Goal: Task Accomplishment & Management: Use online tool/utility

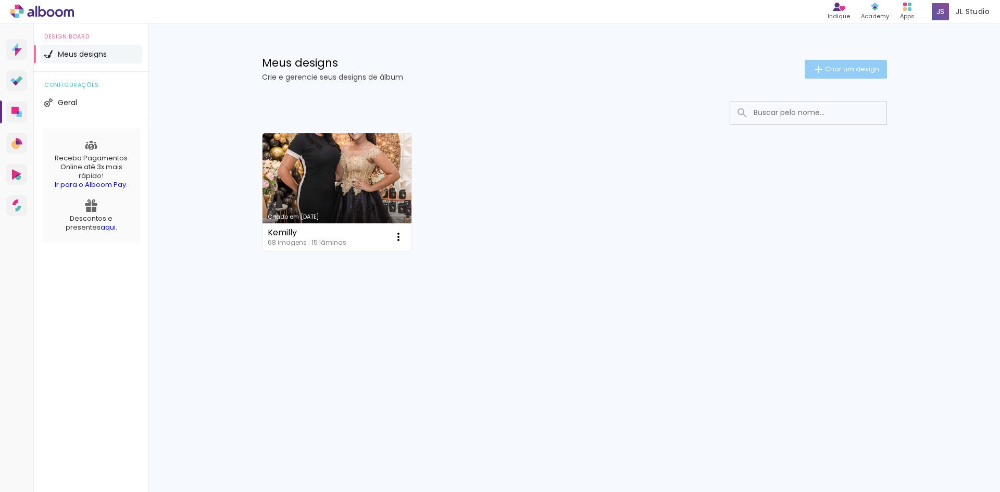
click at [814, 71] on iron-icon at bounding box center [819, 69] width 13 height 13
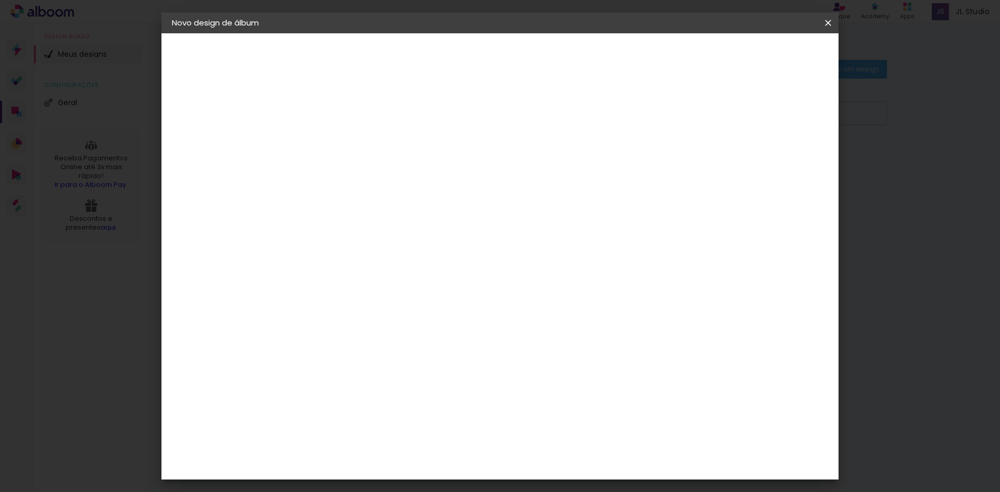
click at [342, 132] on input at bounding box center [342, 140] width 0 height 16
type input "[PERSON_NAME]"
type paper-input "[PERSON_NAME]"
click at [0, 0] on header "Informações Dê um título ao seu álbum. Avançar" at bounding box center [0, 0] width 0 height 0
click at [449, 48] on paper-button "Avançar" at bounding box center [423, 55] width 51 height 18
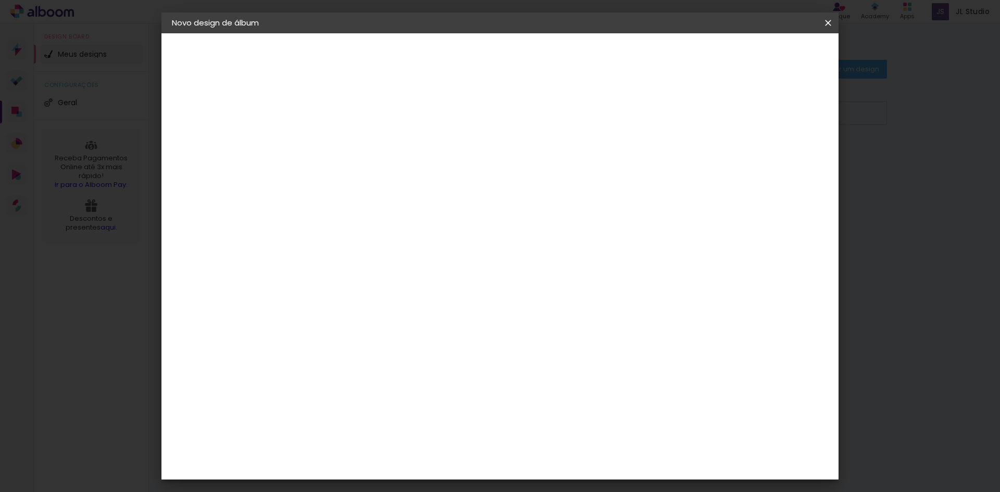
click at [0, 0] on slot "Tamanho Livre" at bounding box center [0, 0] width 0 height 0
click at [0, 0] on slot "Avançar" at bounding box center [0, 0] width 0 height 0
drag, startPoint x: 324, startPoint y: 298, endPoint x: 302, endPoint y: 297, distance: 22.9
click at [302, 297] on div "30" at bounding box center [316, 296] width 40 height 16
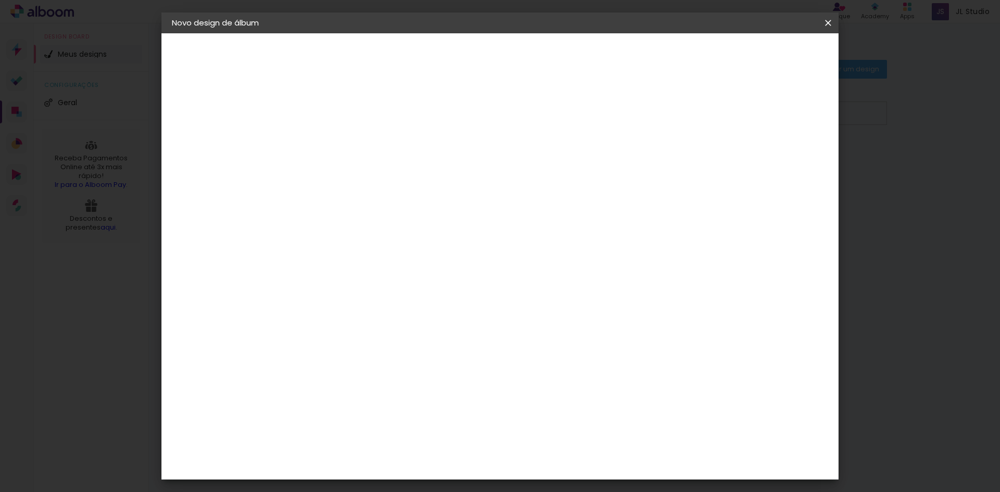
type input "3"
type input "24"
type paper-input "24"
click at [773, 48] on paper-button "Iniciar design" at bounding box center [739, 55] width 68 height 18
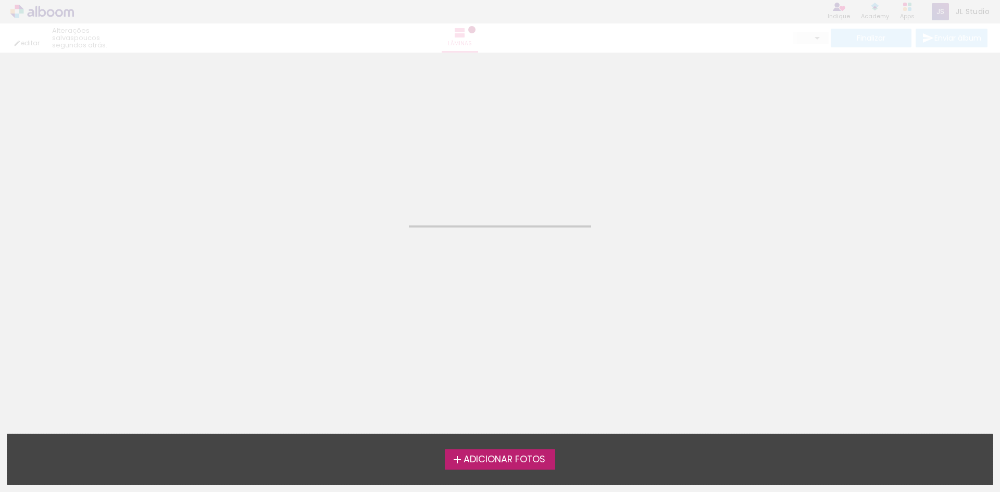
click at [502, 458] on span "Adicionar Fotos" at bounding box center [505, 459] width 82 height 9
click at [0, 0] on input "file" at bounding box center [0, 0] width 0 height 0
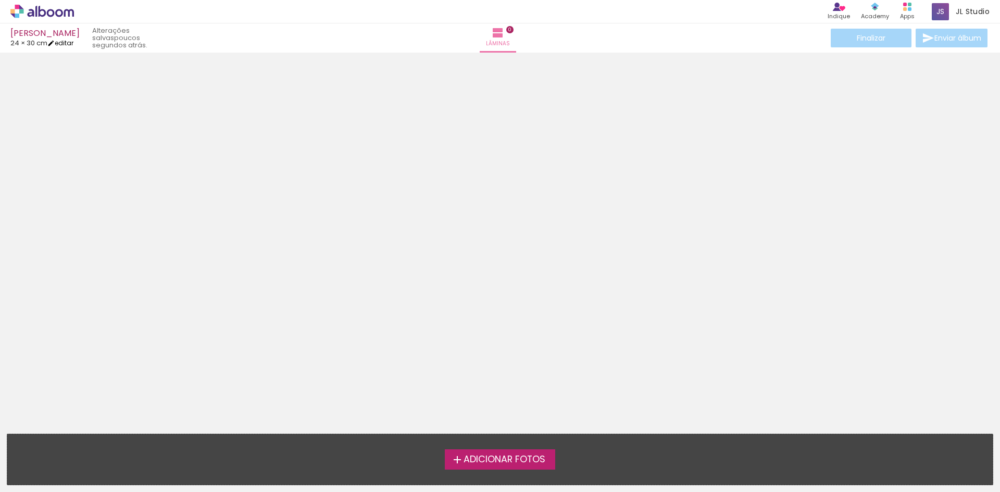
click at [71, 43] on link "editar" at bounding box center [60, 43] width 26 height 9
type input "24"
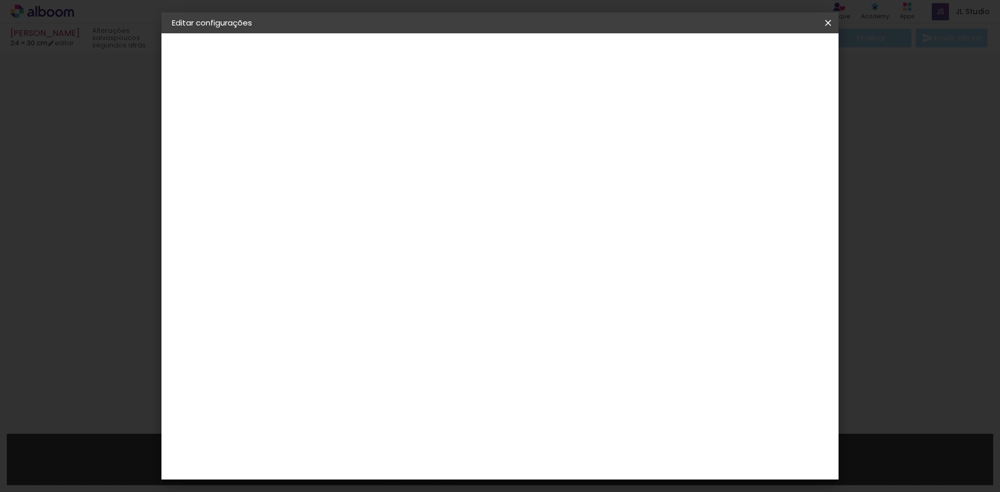
drag, startPoint x: 556, startPoint y: 393, endPoint x: 597, endPoint y: 394, distance: 40.6
click at [597, 394] on div "cm" at bounding box center [563, 394] width 409 height 36
type input "30"
type paper-input "30"
click at [657, 57] on span "Salvar configurações" at bounding box center [618, 55] width 77 height 7
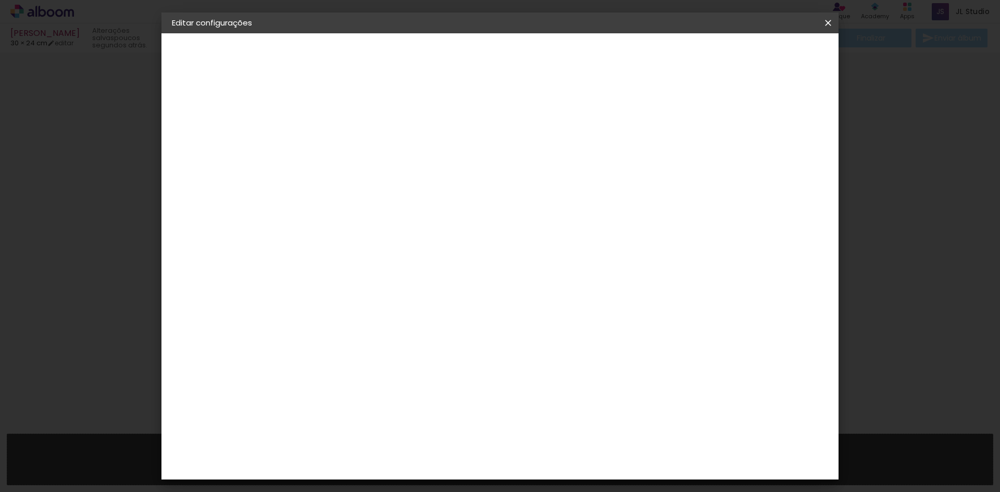
click at [657, 52] on span "Salvar configurações" at bounding box center [618, 55] width 77 height 7
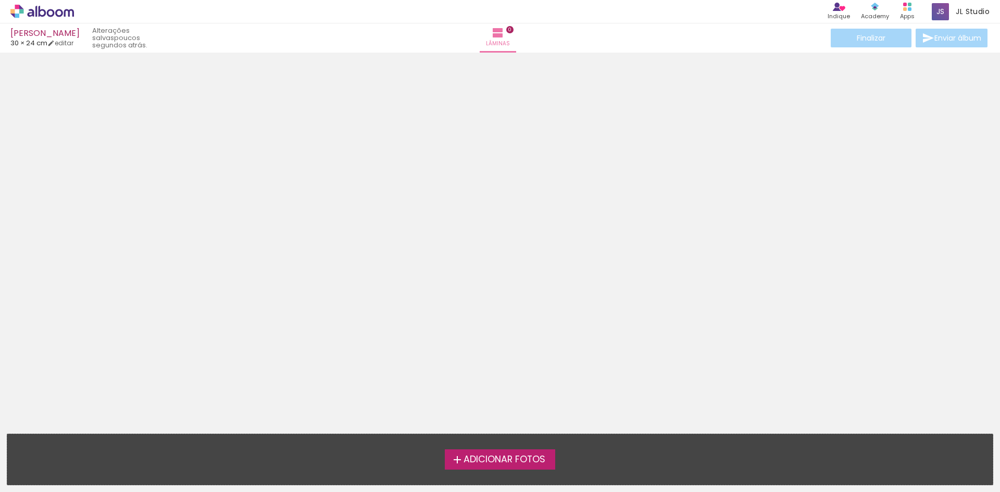
click at [479, 460] on span "Adicionar Fotos" at bounding box center [505, 459] width 82 height 9
click at [0, 0] on input "file" at bounding box center [0, 0] width 0 height 0
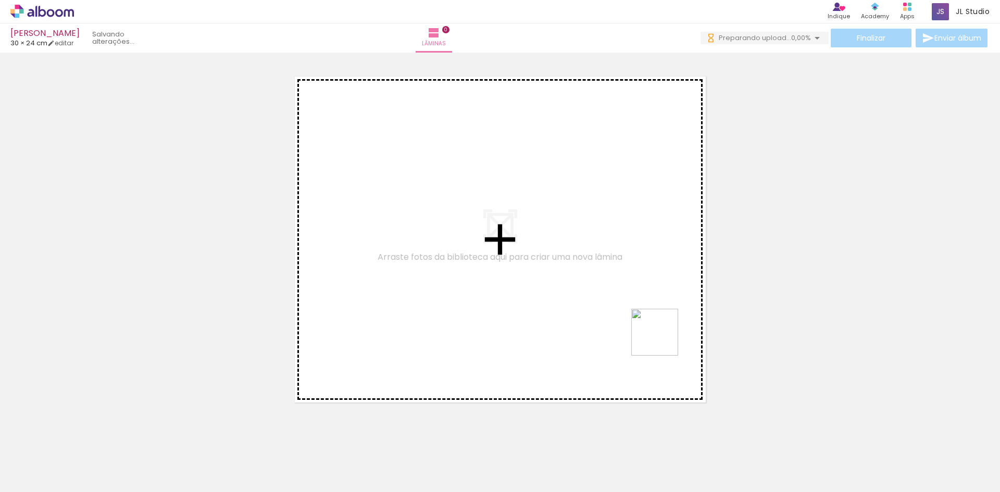
drag, startPoint x: 747, startPoint y: 412, endPoint x: 556, endPoint y: 255, distance: 246.8
click at [556, 255] on quentale-workspace at bounding box center [500, 246] width 1000 height 492
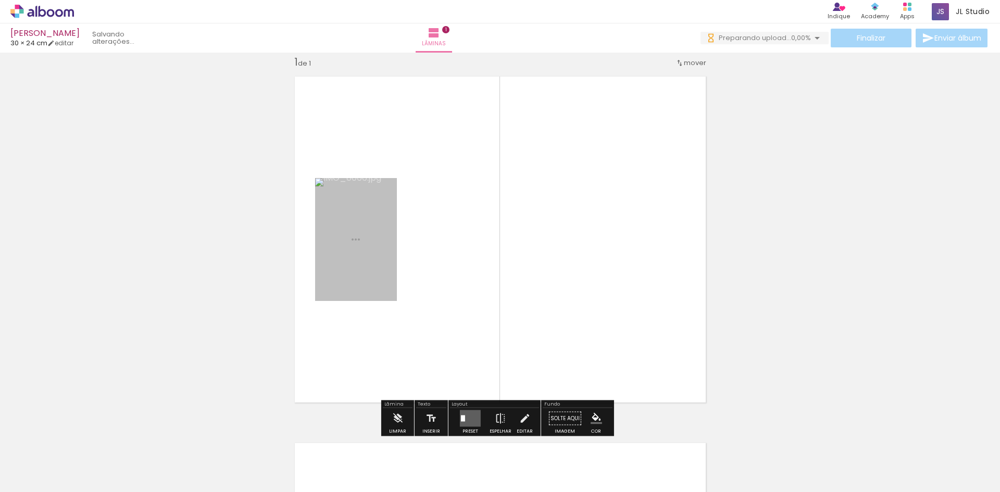
scroll to position [14, 0]
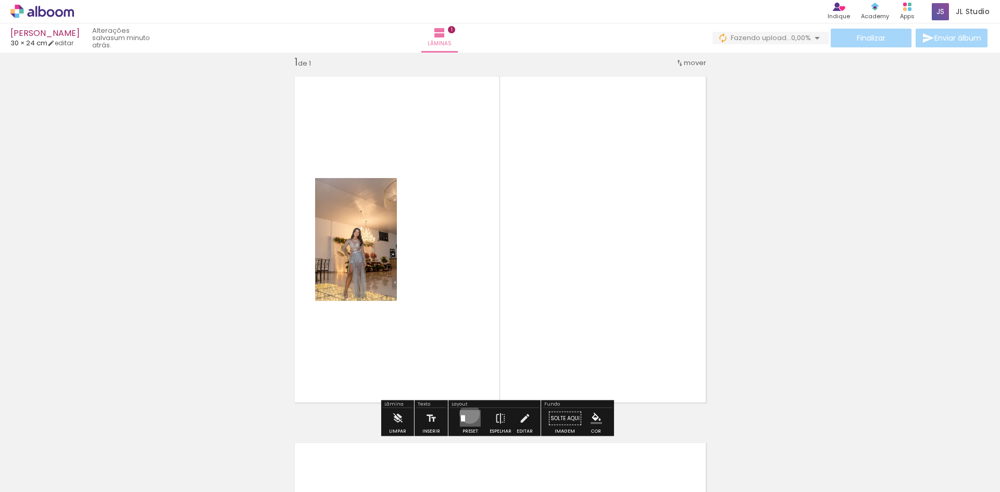
click at [467, 414] on quentale-layouter at bounding box center [470, 418] width 21 height 17
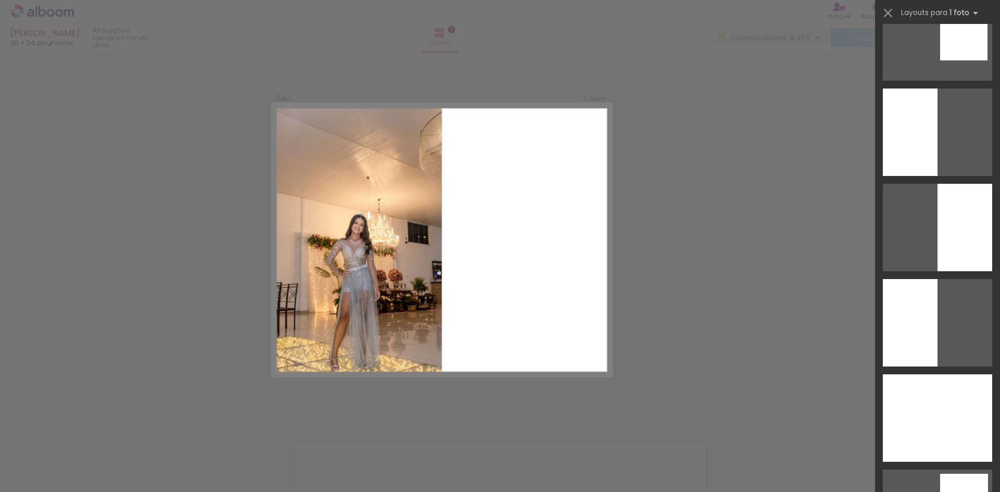
scroll to position [2396, 0]
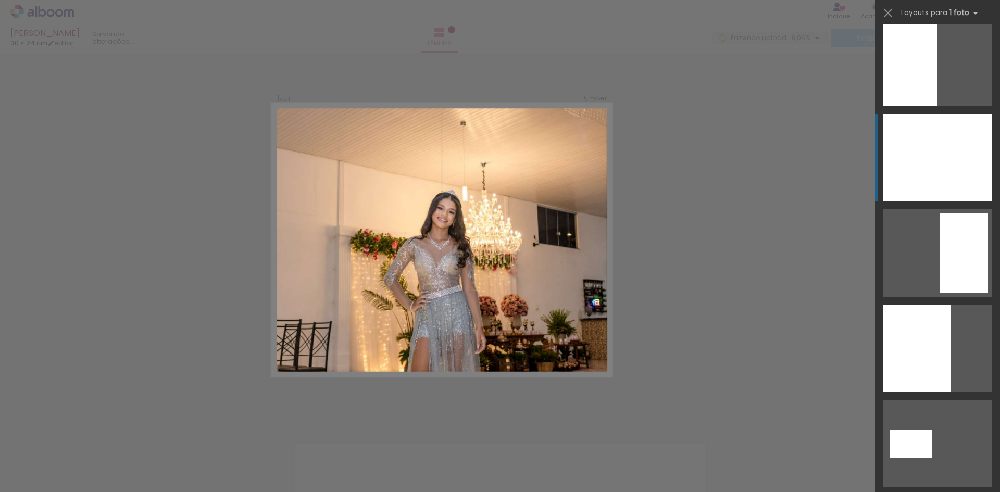
click at [935, 172] on div at bounding box center [937, 158] width 109 height 88
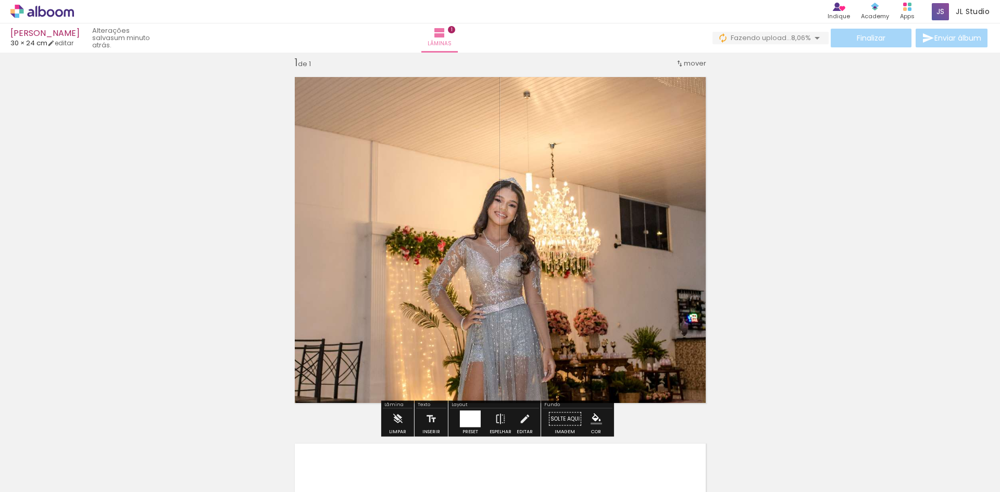
click at [431, 247] on quentale-photo at bounding box center [501, 240] width 426 height 341
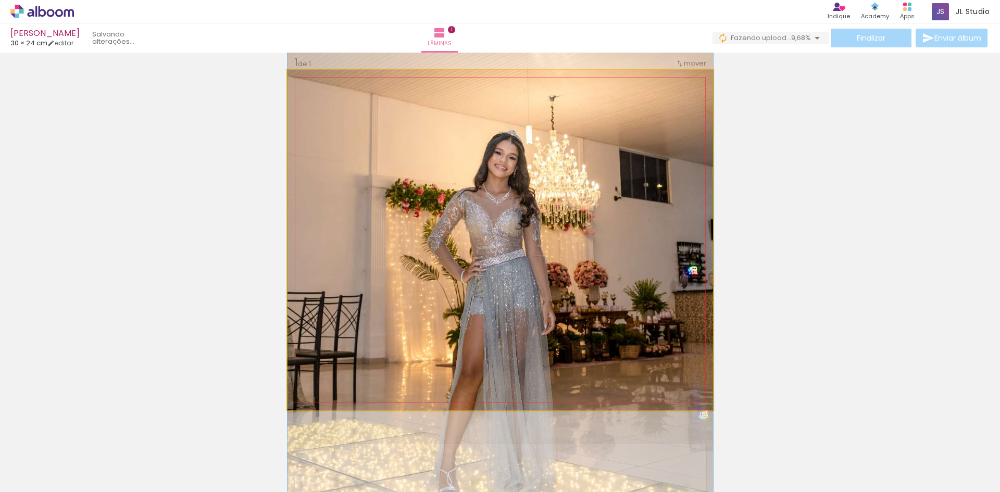
drag, startPoint x: 431, startPoint y: 247, endPoint x: 436, endPoint y: 200, distance: 47.7
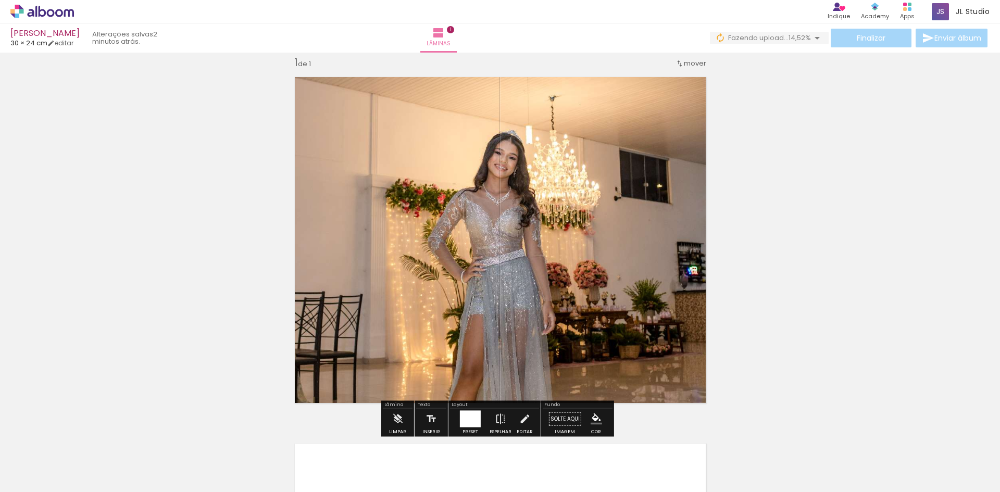
drag, startPoint x: 536, startPoint y: 209, endPoint x: 670, endPoint y: 224, distance: 135.2
click at [724, 227] on div "Inserir lâmina 1 de 1" at bounding box center [500, 410] width 1000 height 734
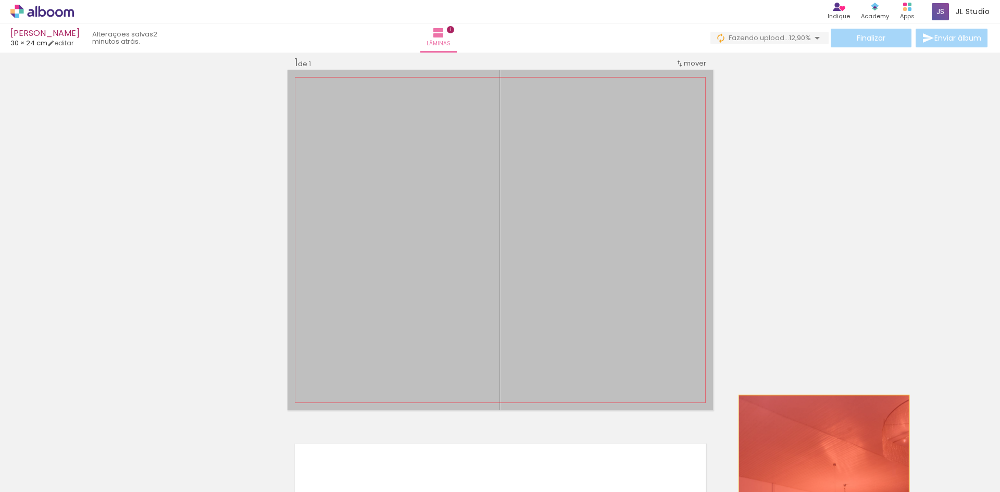
drag, startPoint x: 627, startPoint y: 198, endPoint x: 820, endPoint y: 464, distance: 328.1
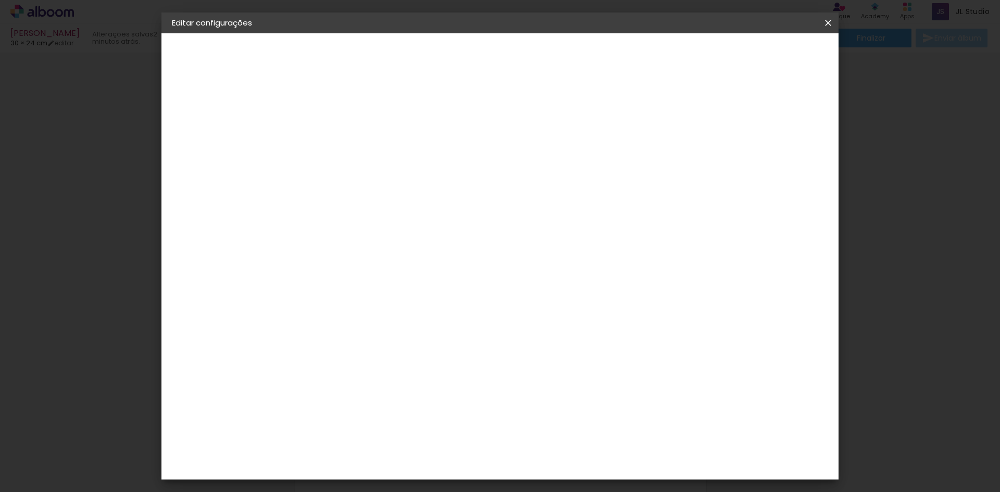
scroll to position [55, 0]
drag, startPoint x: 558, startPoint y: 473, endPoint x: 570, endPoint y: 472, distance: 11.5
click at [570, 164] on div "15 cm cm cm mm A maioria das encadernadoras sugere 5mm de sangria." at bounding box center [490, 122] width 386 height 83
type input "60"
type paper-input "60"
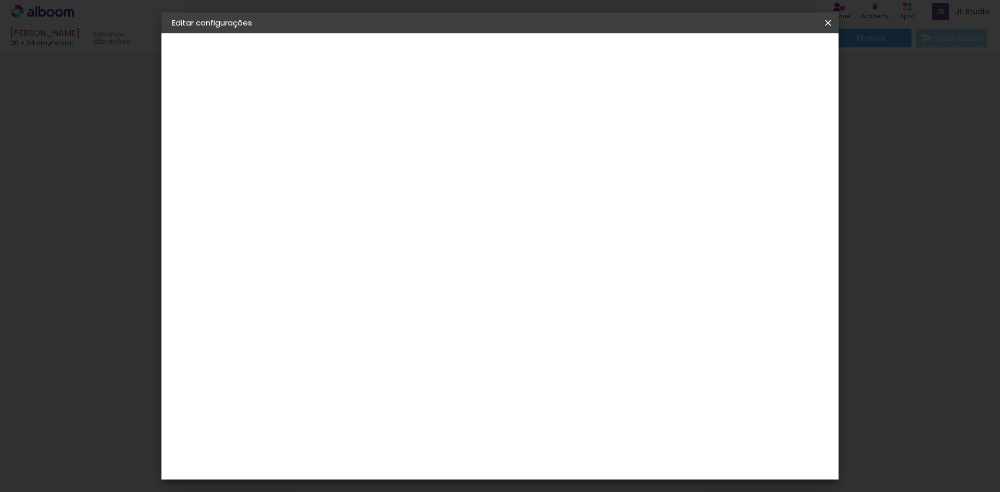
click at [763, 52] on span "Salvar configurações" at bounding box center [724, 55] width 77 height 7
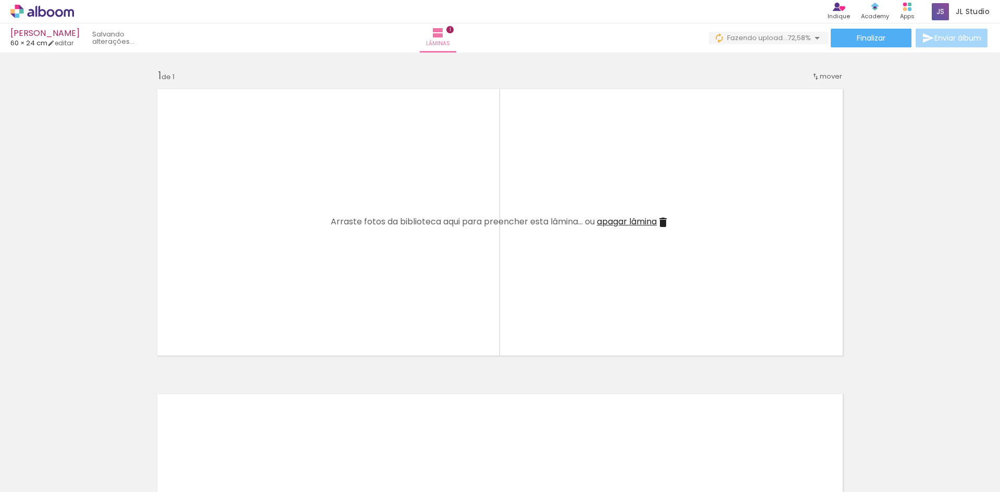
scroll to position [277, 0]
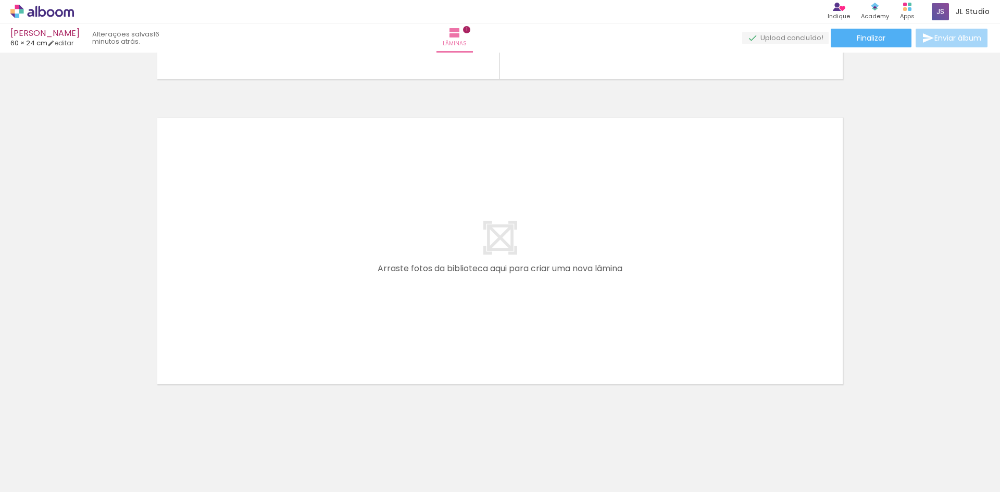
drag, startPoint x: 807, startPoint y: 457, endPoint x: 797, endPoint y: 436, distance: 22.6
click at [144, 435] on iron-icon at bounding box center [139, 436] width 11 height 11
click at [141, 436] on iron-icon at bounding box center [139, 436] width 11 height 11
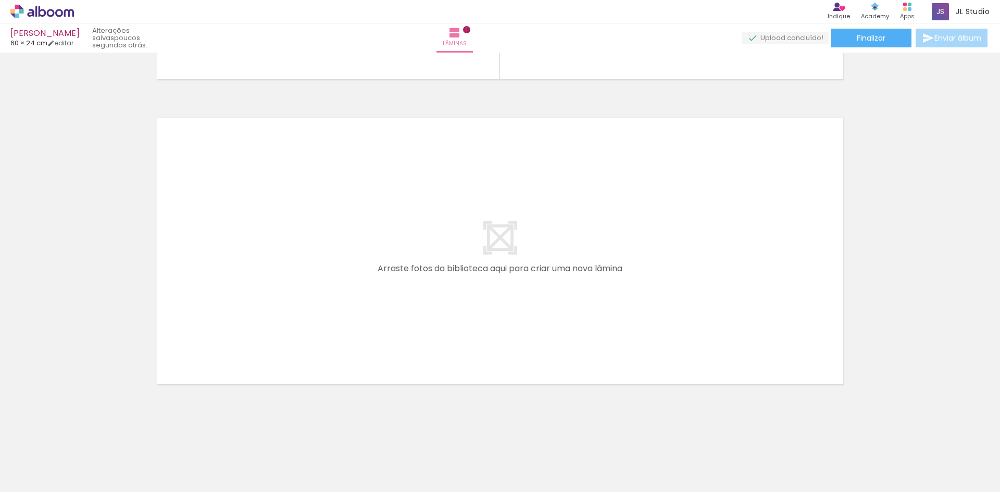
click at [48, 478] on span "Adicionar Fotos" at bounding box center [36, 477] width 31 height 11
click at [0, 0] on input "file" at bounding box center [0, 0] width 0 height 0
click at [193, 434] on iron-icon at bounding box center [198, 436] width 11 height 11
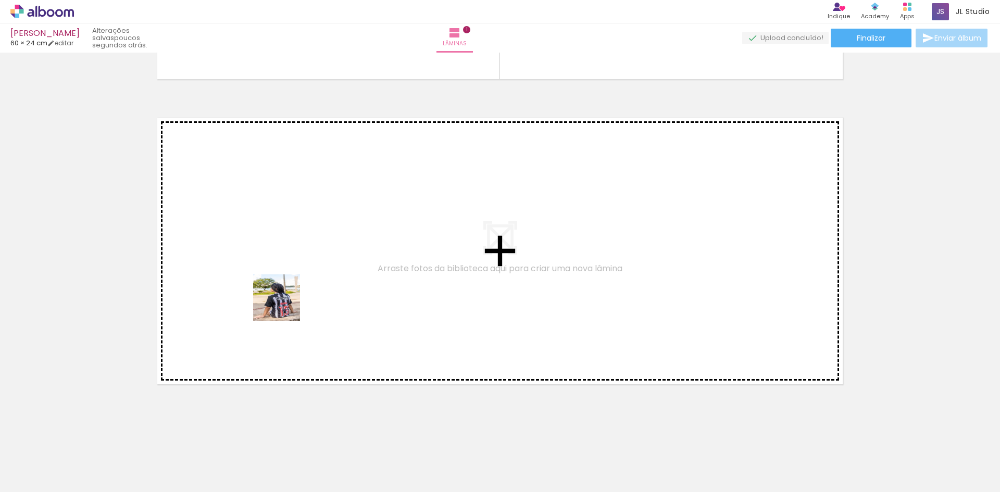
drag, startPoint x: 110, startPoint y: 458, endPoint x: 321, endPoint y: 266, distance: 285.0
click at [321, 266] on quentale-workspace at bounding box center [500, 246] width 1000 height 492
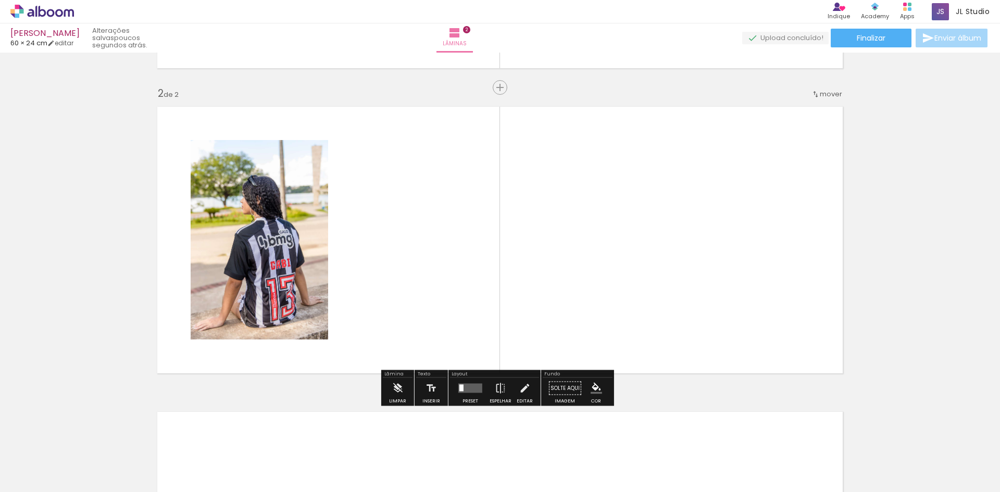
scroll to position [288, 0]
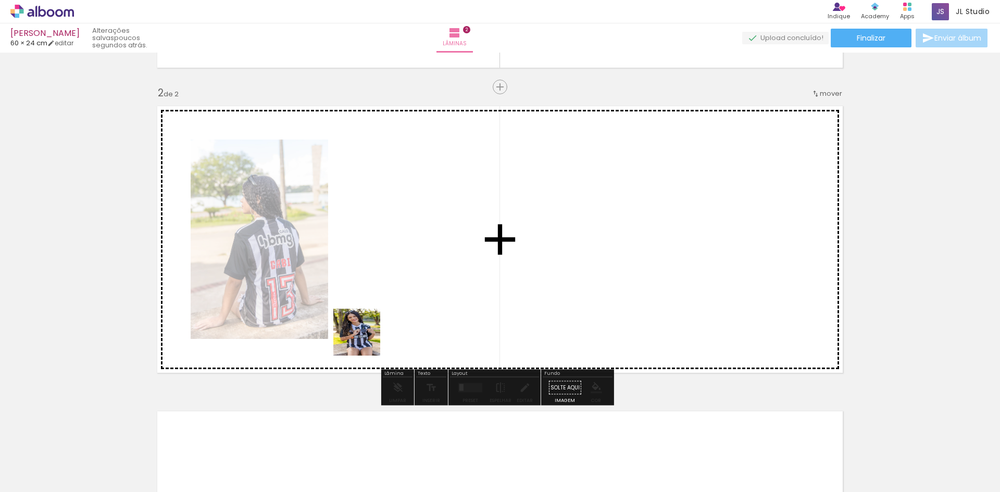
drag, startPoint x: 163, startPoint y: 459, endPoint x: 270, endPoint y: 417, distance: 115.3
click at [395, 302] on quentale-workspace at bounding box center [500, 246] width 1000 height 492
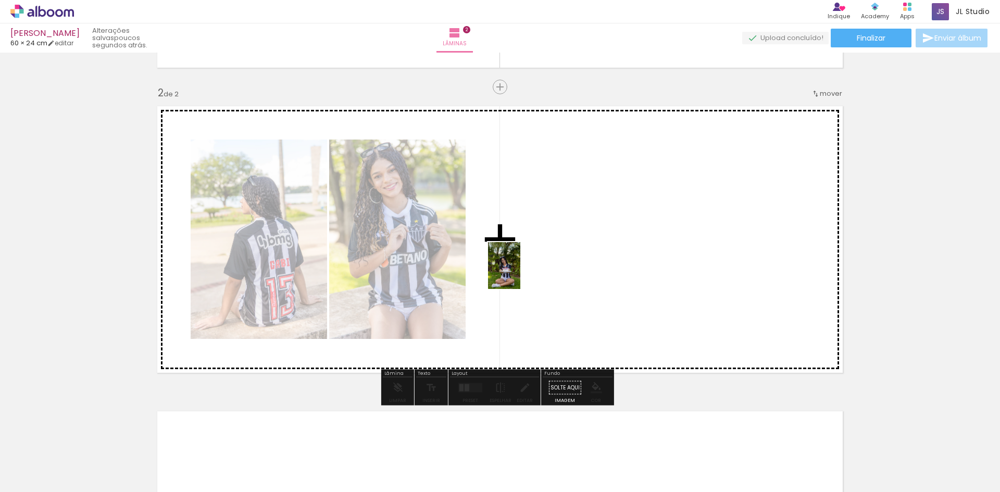
drag, startPoint x: 214, startPoint y: 465, endPoint x: 519, endPoint y: 273, distance: 360.4
click at [519, 273] on quentale-workspace at bounding box center [500, 246] width 1000 height 492
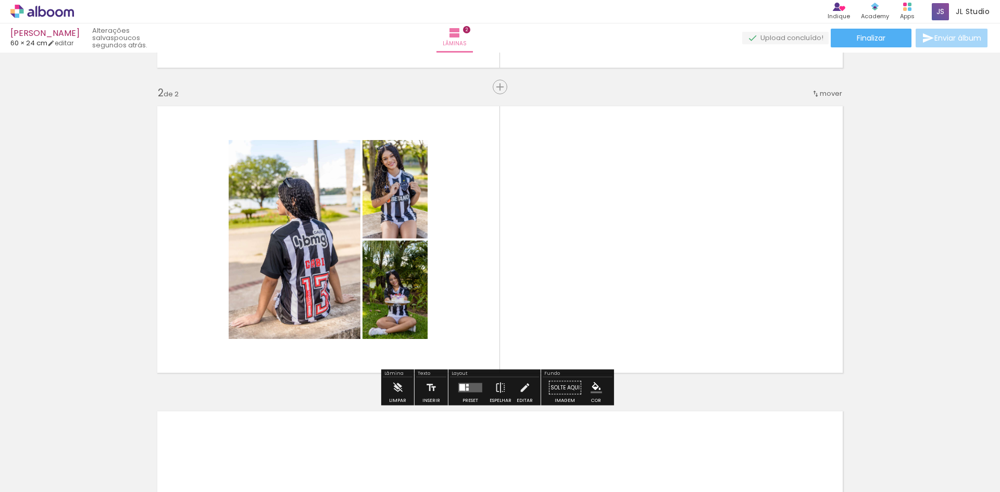
click at [462, 390] on div at bounding box center [462, 387] width 6 height 7
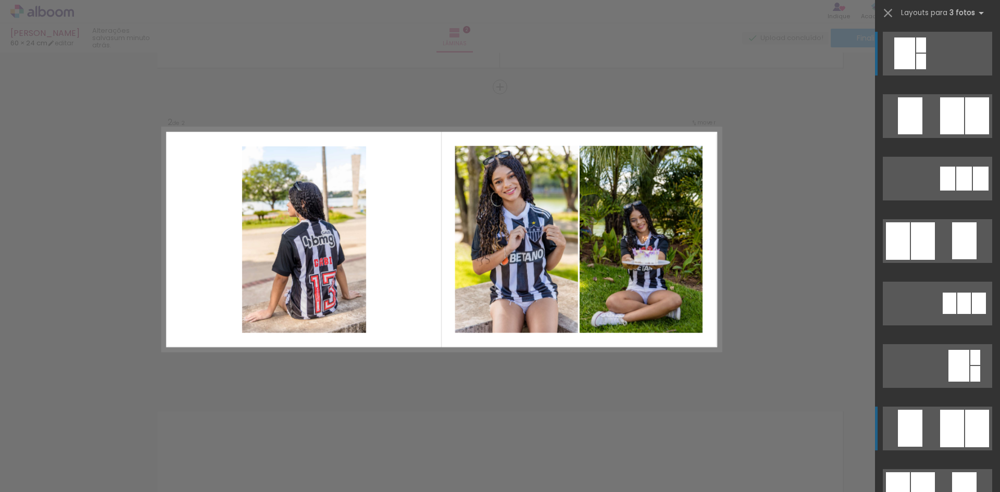
click at [949, 134] on div at bounding box center [952, 115] width 24 height 37
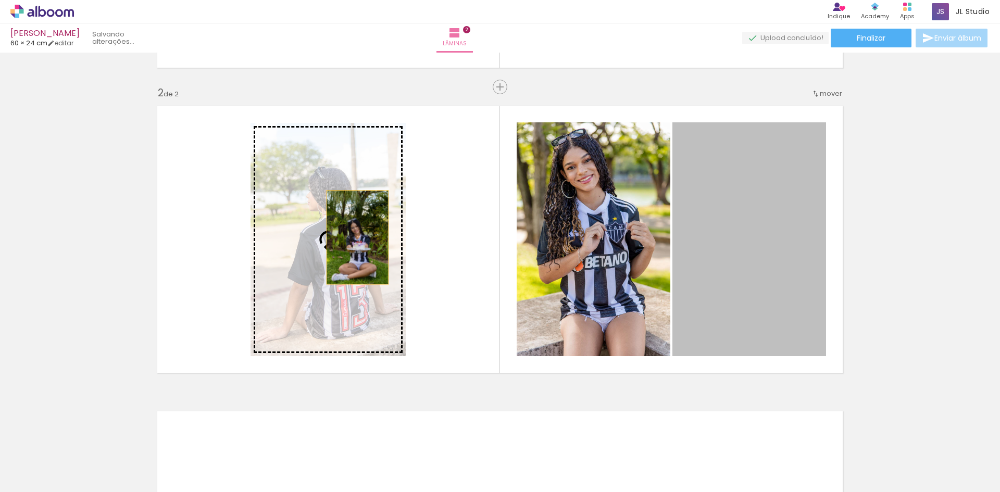
drag, startPoint x: 744, startPoint y: 257, endPoint x: 354, endPoint y: 238, distance: 391.1
click at [0, 0] on slot at bounding box center [0, 0] width 0 height 0
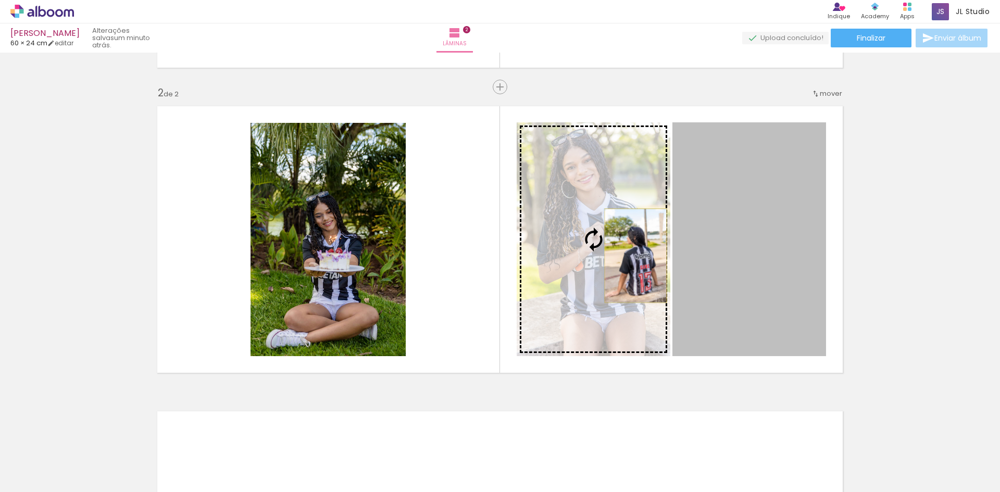
drag, startPoint x: 741, startPoint y: 248, endPoint x: 632, endPoint y: 256, distance: 109.6
click at [0, 0] on slot at bounding box center [0, 0] width 0 height 0
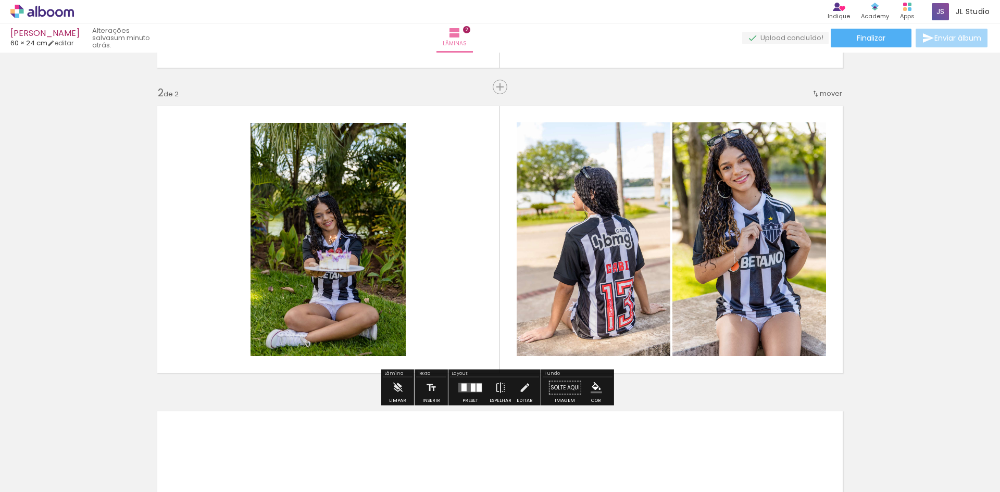
click at [430, 82] on div "Inserir lâmina 1 de 2 Inserir lâmina 2 de 2" at bounding box center [500, 226] width 1000 height 916
click at [461, 390] on div at bounding box center [463, 388] width 5 height 8
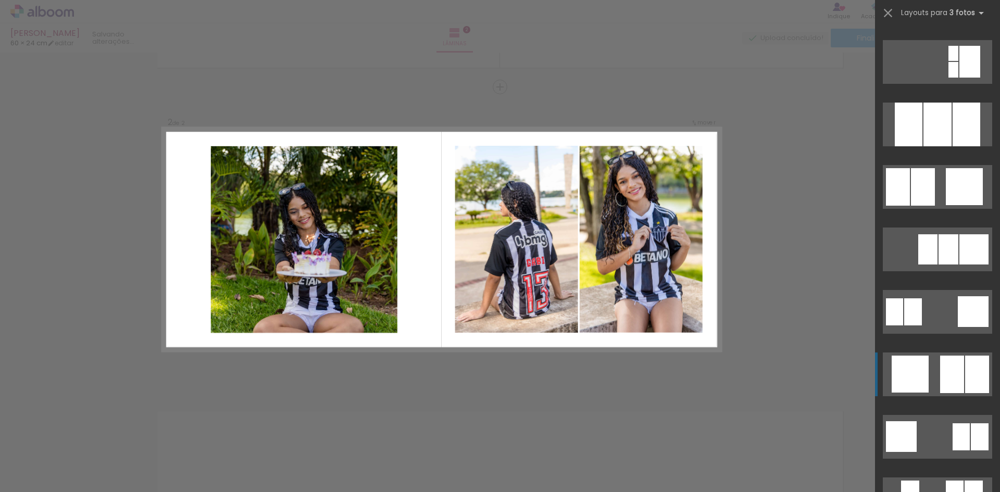
scroll to position [948, 0]
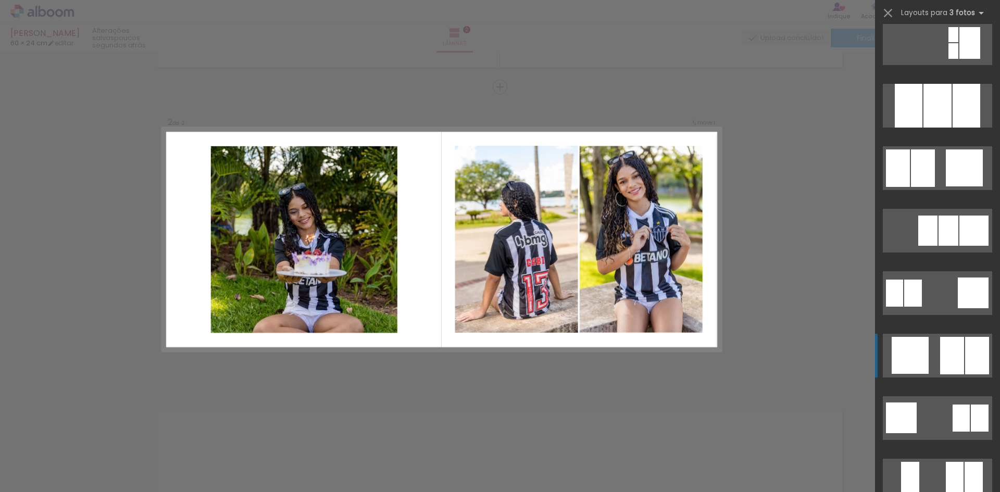
click at [922, 307] on div at bounding box center [913, 293] width 18 height 27
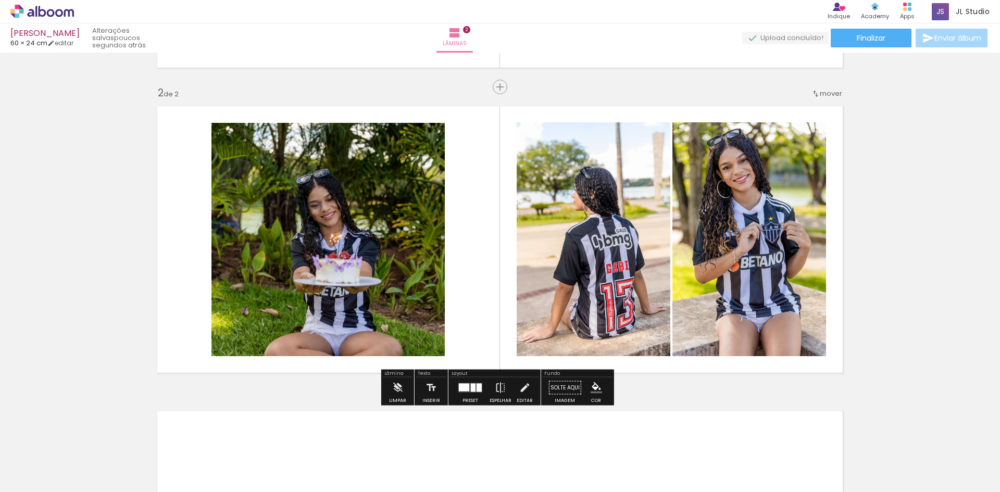
click at [389, 258] on quentale-photo at bounding box center [327, 239] width 233 height 233
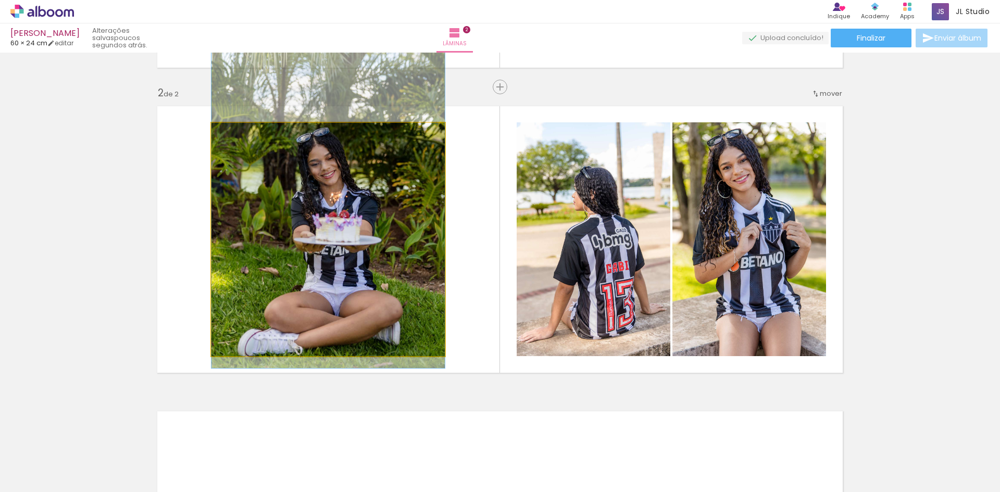
drag, startPoint x: 376, startPoint y: 258, endPoint x: 388, endPoint y: 217, distance: 42.9
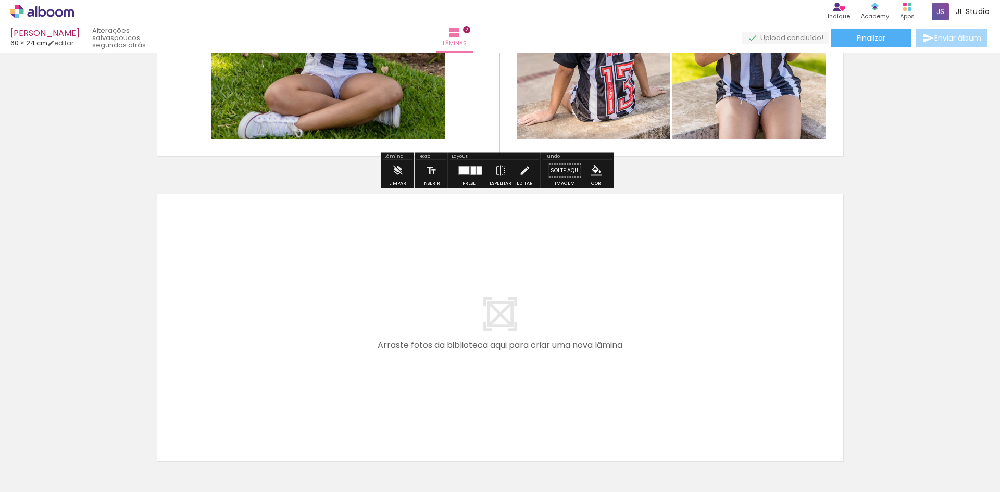
scroll to position [582, 0]
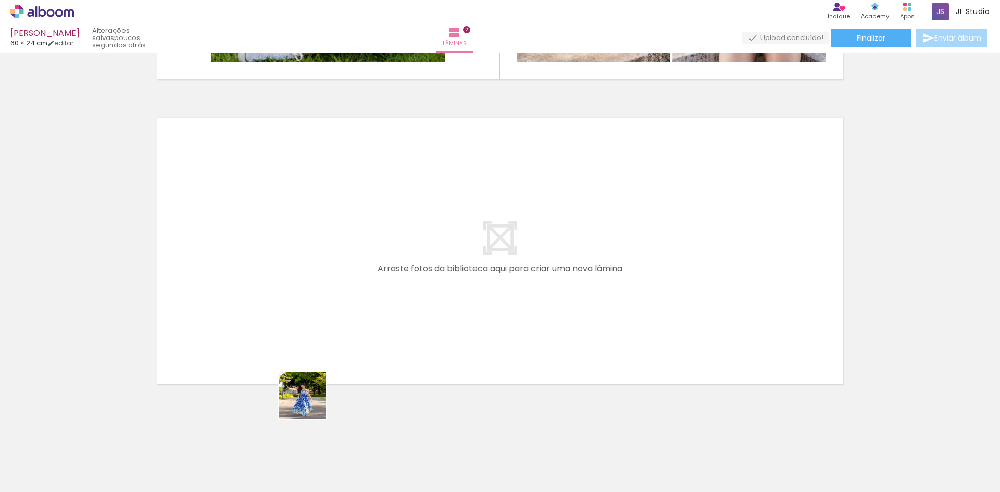
drag, startPoint x: 291, startPoint y: 460, endPoint x: 332, endPoint y: 453, distance: 41.7
click at [328, 333] on quentale-workspace at bounding box center [500, 246] width 1000 height 492
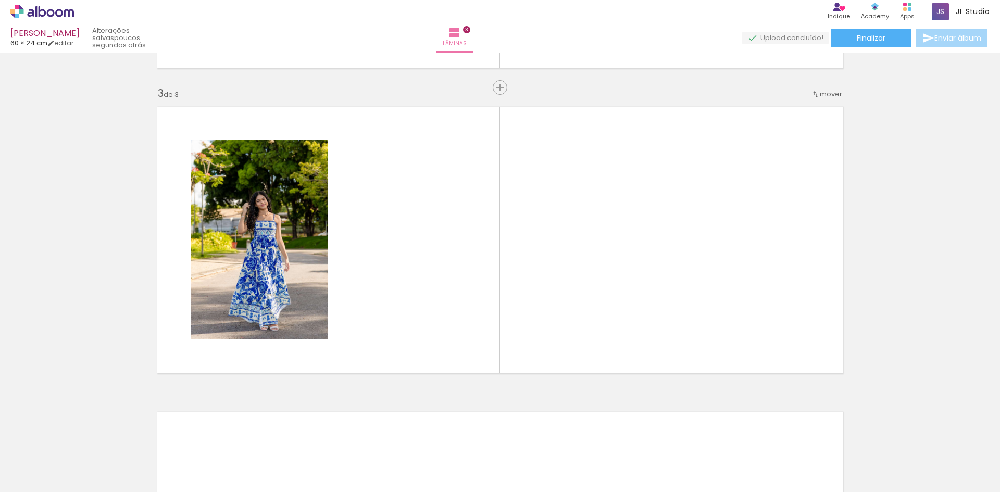
scroll to position [593, 0]
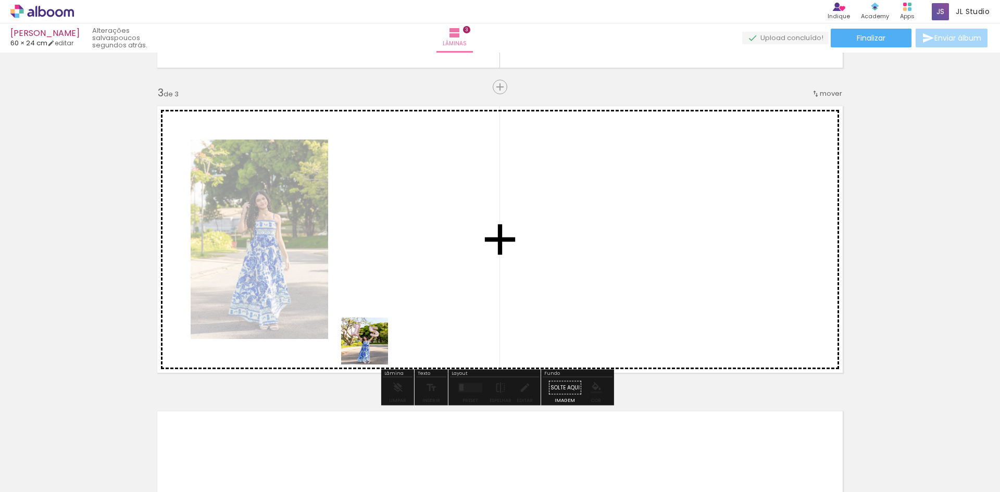
drag, startPoint x: 339, startPoint y: 454, endPoint x: 389, endPoint y: 304, distance: 158.1
click at [389, 304] on quentale-workspace at bounding box center [500, 246] width 1000 height 492
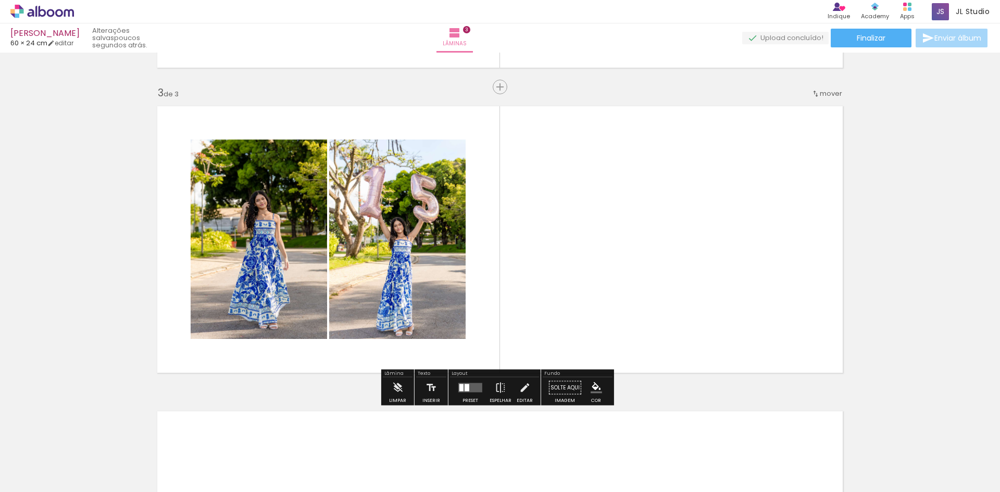
click at [474, 395] on div at bounding box center [470, 388] width 28 height 21
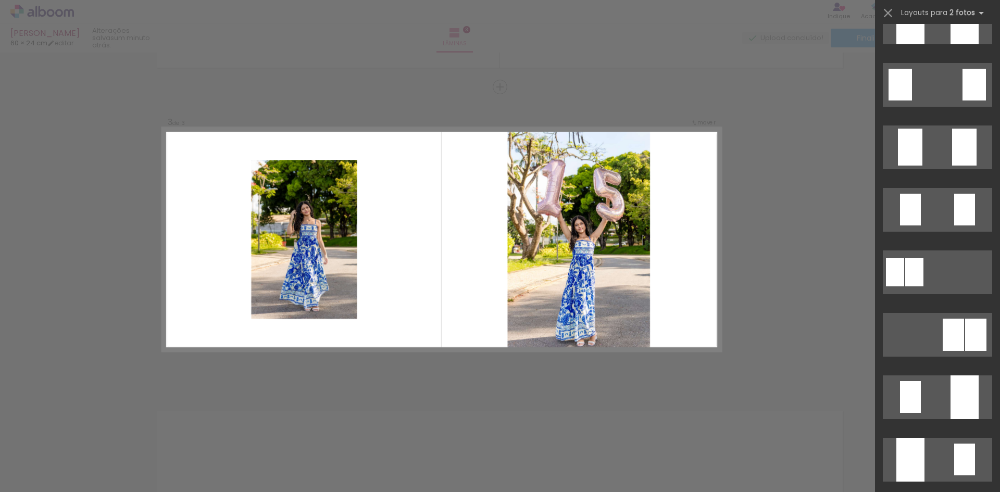
scroll to position [0, 0]
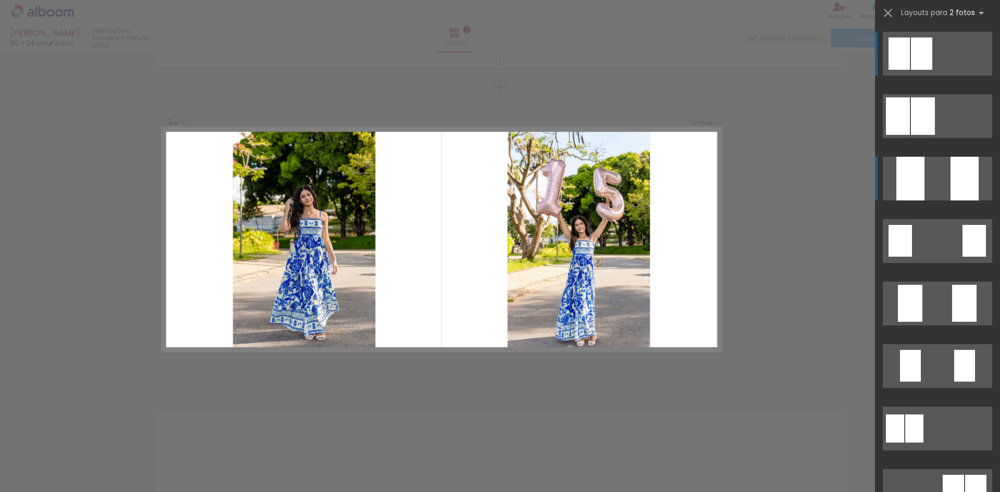
click at [961, 181] on div at bounding box center [965, 179] width 28 height 44
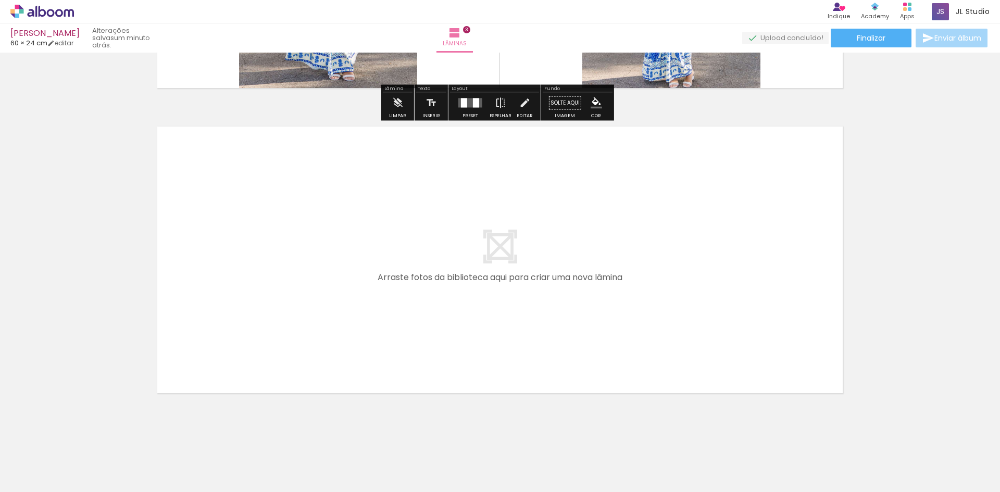
scroll to position [887, 0]
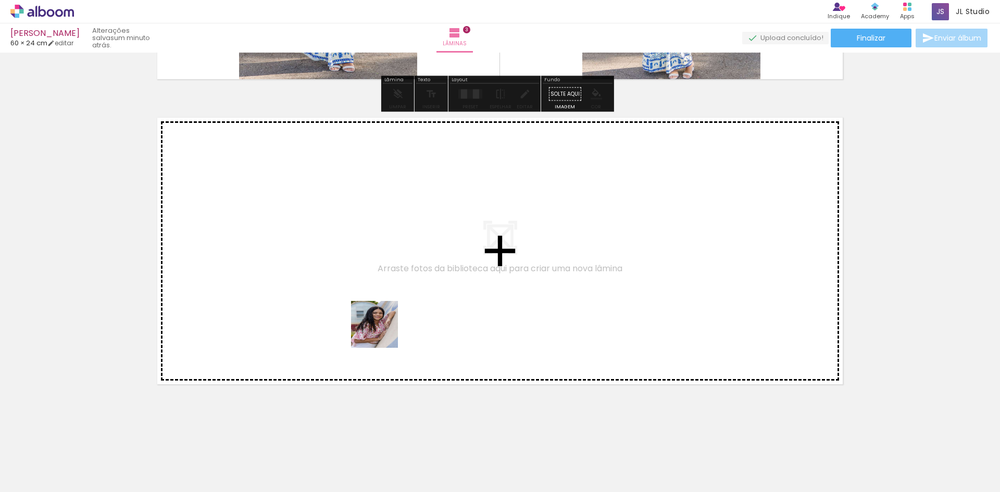
drag, startPoint x: 409, startPoint y: 466, endPoint x: 435, endPoint y: 489, distance: 34.3
click at [371, 296] on quentale-workspace at bounding box center [500, 246] width 1000 height 492
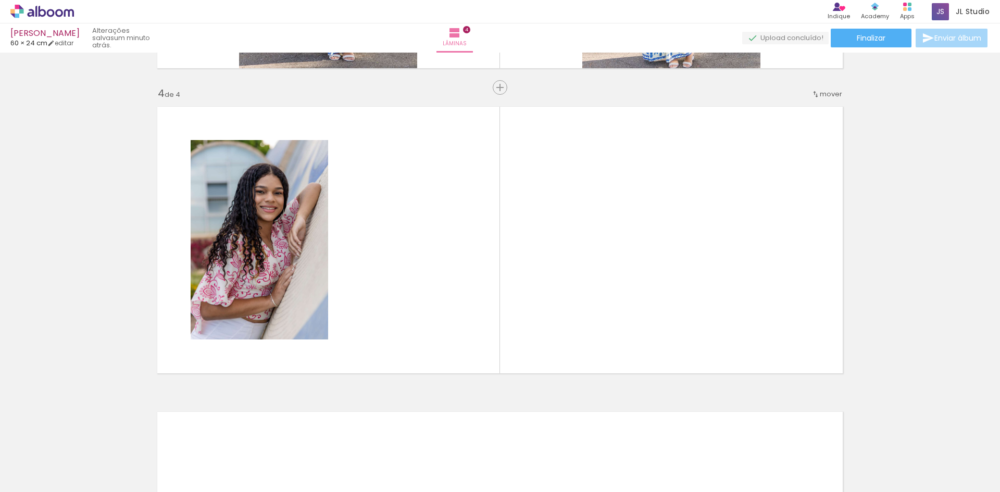
scroll to position [898, 0]
drag, startPoint x: 465, startPoint y: 460, endPoint x: 474, endPoint y: 486, distance: 27.0
click at [476, 319] on quentale-workspace at bounding box center [500, 246] width 1000 height 492
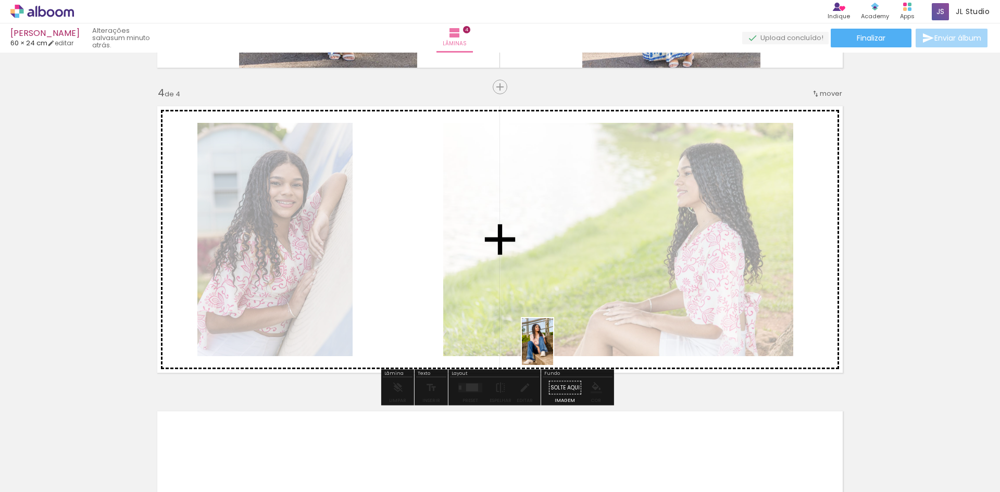
drag, startPoint x: 502, startPoint y: 471, endPoint x: 553, endPoint y: 349, distance: 132.1
click at [553, 349] on quentale-workspace at bounding box center [500, 246] width 1000 height 492
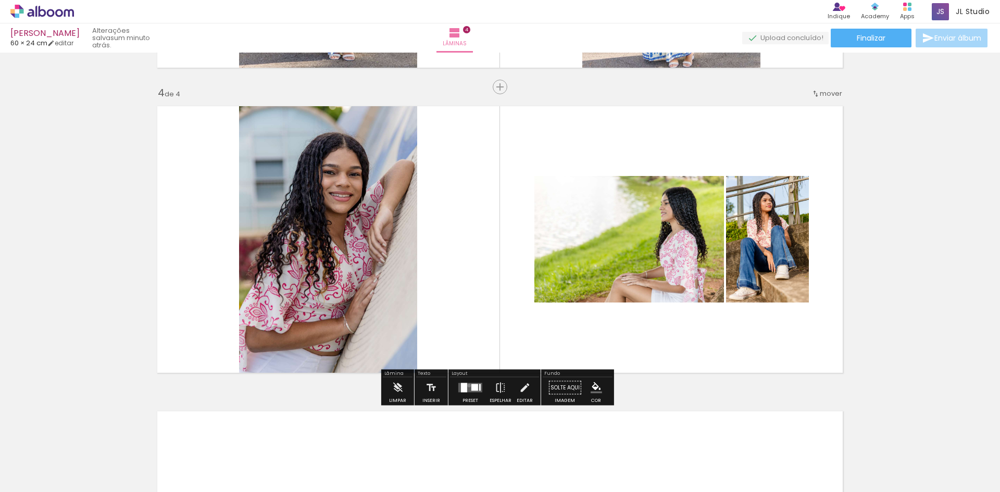
click at [467, 385] on quentale-layouter at bounding box center [470, 387] width 24 height 9
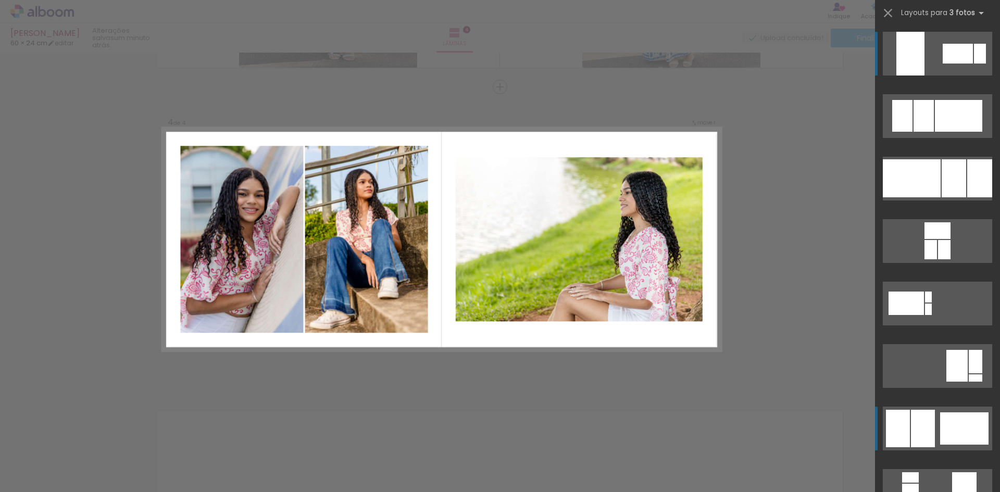
click at [917, 132] on div at bounding box center [924, 116] width 20 height 32
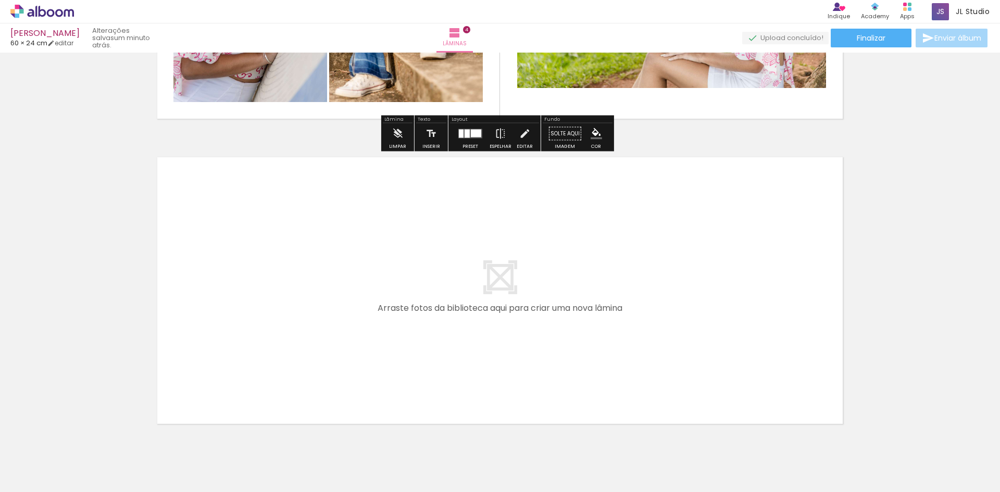
scroll to position [1192, 0]
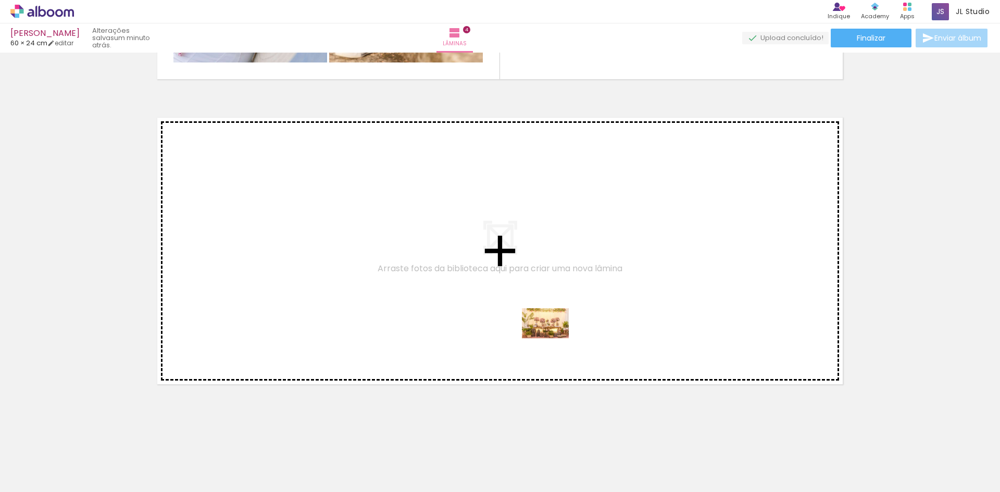
drag, startPoint x: 563, startPoint y: 472, endPoint x: 552, endPoint y: 331, distance: 142.0
click at [552, 331] on quentale-workspace at bounding box center [500, 246] width 1000 height 492
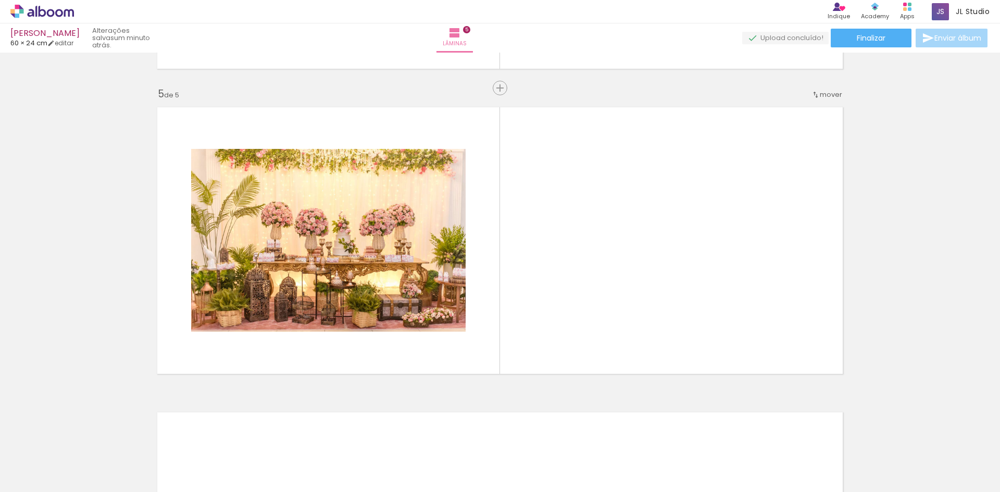
scroll to position [1204, 0]
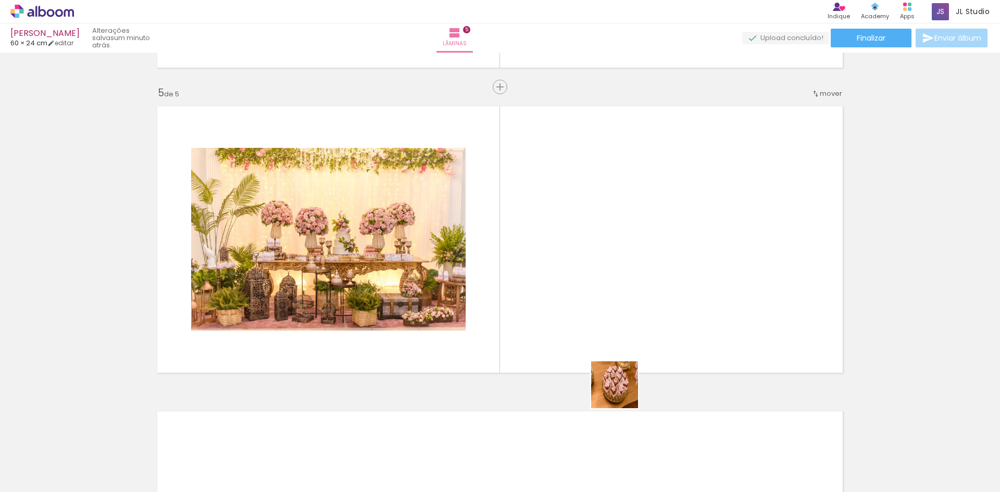
drag, startPoint x: 640, startPoint y: 460, endPoint x: 621, endPoint y: 365, distance: 97.1
click at [621, 365] on quentale-workspace at bounding box center [500, 246] width 1000 height 492
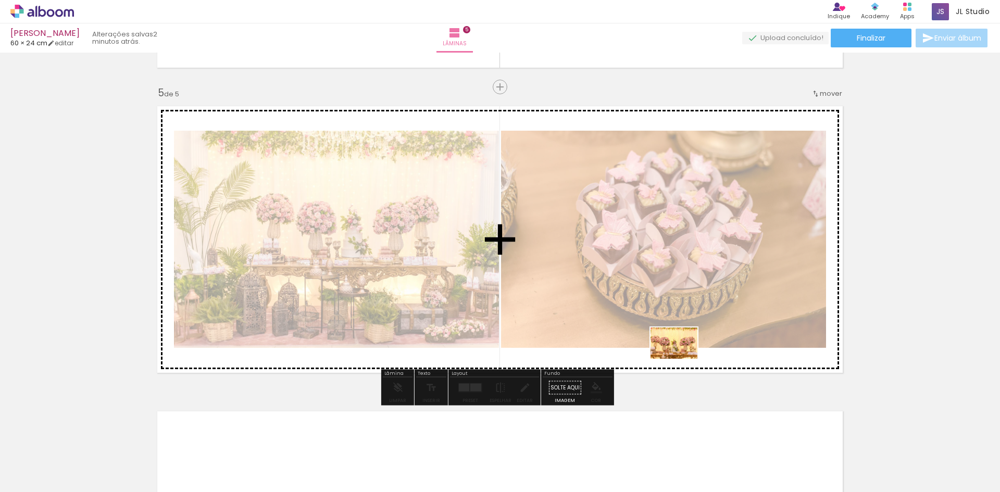
drag, startPoint x: 691, startPoint y: 460, endPoint x: 682, endPoint y: 359, distance: 101.9
click at [682, 359] on quentale-workspace at bounding box center [500, 246] width 1000 height 492
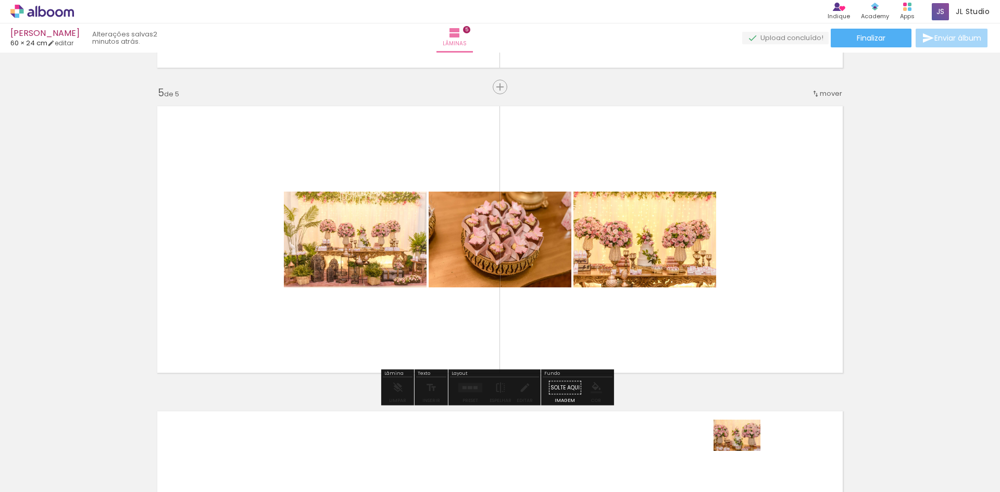
drag, startPoint x: 746, startPoint y: 459, endPoint x: 745, endPoint y: 451, distance: 8.0
click at [745, 451] on div at bounding box center [746, 457] width 52 height 34
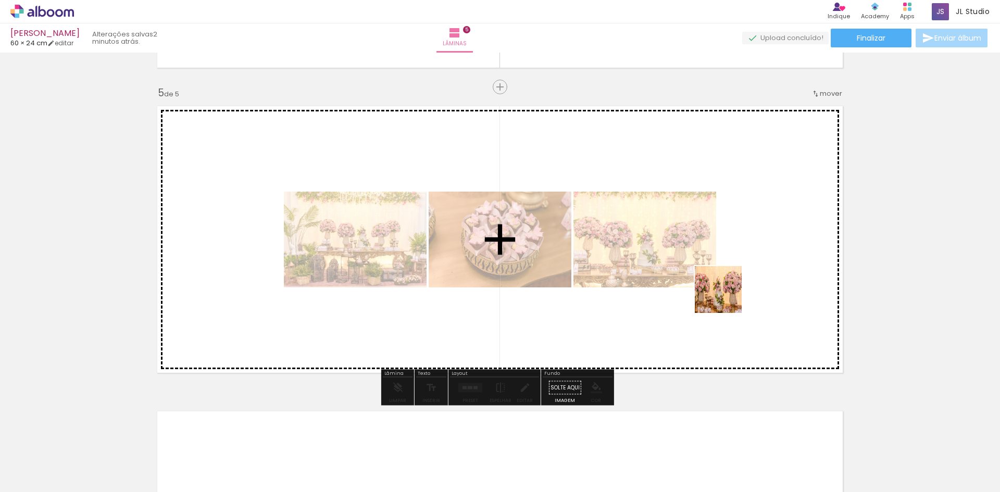
drag, startPoint x: 729, startPoint y: 327, endPoint x: 782, endPoint y: 434, distance: 120.0
click at [726, 296] on quentale-workspace at bounding box center [500, 246] width 1000 height 492
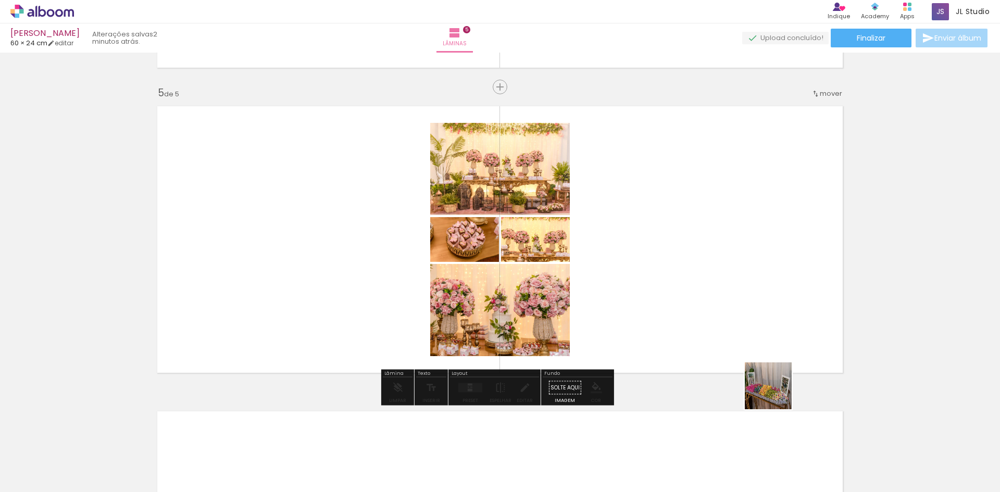
drag, startPoint x: 776, startPoint y: 394, endPoint x: 742, endPoint y: 277, distance: 121.6
click at [742, 277] on quentale-workspace at bounding box center [500, 246] width 1000 height 492
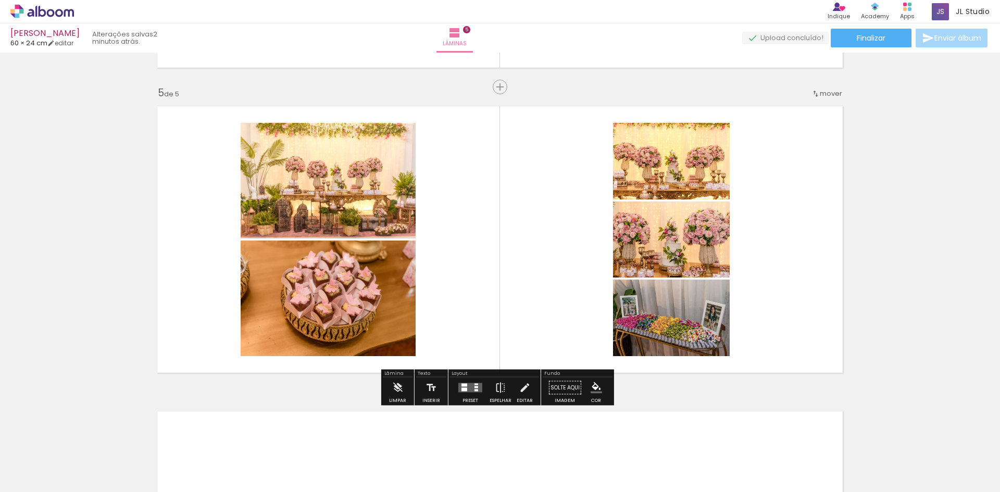
click at [471, 384] on quentale-layouter at bounding box center [470, 387] width 24 height 9
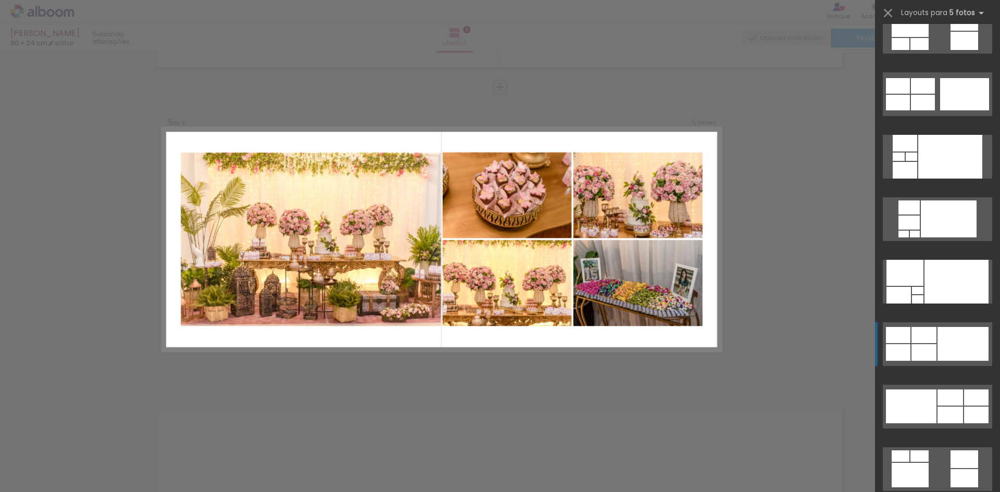
scroll to position [156, 0]
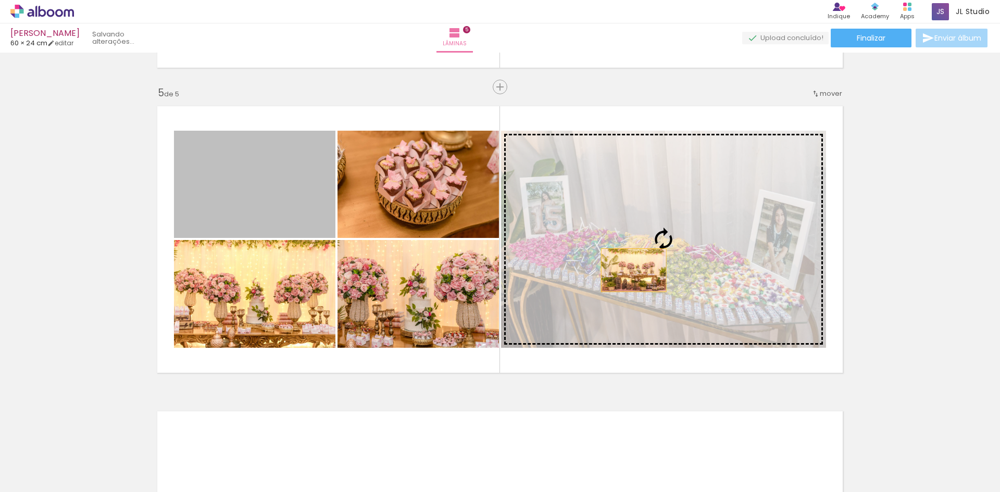
drag, startPoint x: 269, startPoint y: 202, endPoint x: 630, endPoint y: 270, distance: 366.9
click at [0, 0] on slot at bounding box center [0, 0] width 0 height 0
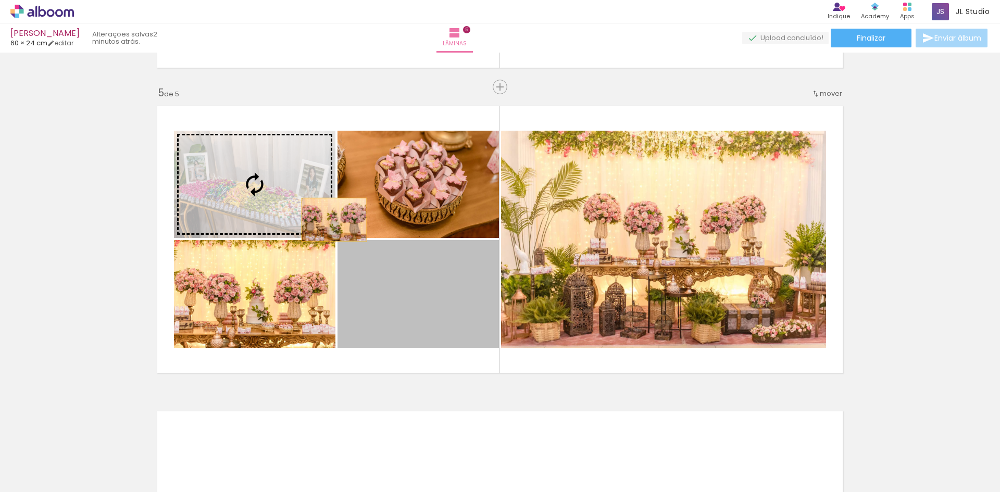
drag, startPoint x: 424, startPoint y: 314, endPoint x: 316, endPoint y: 209, distance: 150.7
click at [0, 0] on slot at bounding box center [0, 0] width 0 height 0
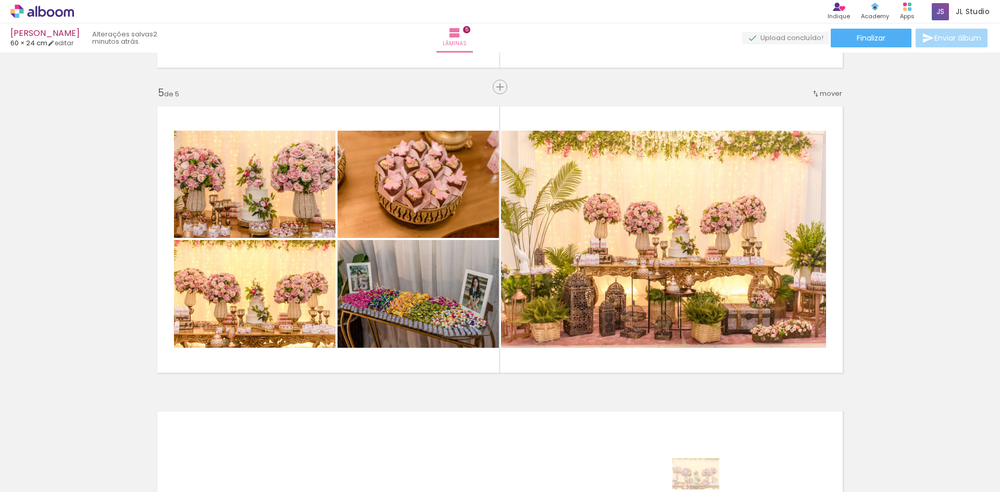
drag, startPoint x: 698, startPoint y: 469, endPoint x: 704, endPoint y: 490, distance: 21.0
click at [85, 490] on iron-horizontal-list at bounding box center [75, 459] width 21 height 65
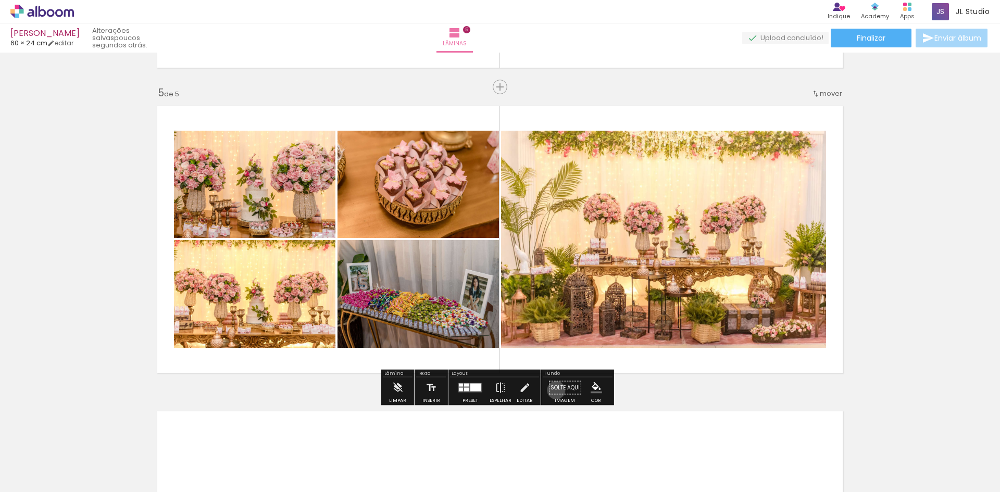
click at [553, 390] on paper-button "Solte aqui Imagem" at bounding box center [565, 391] width 38 height 27
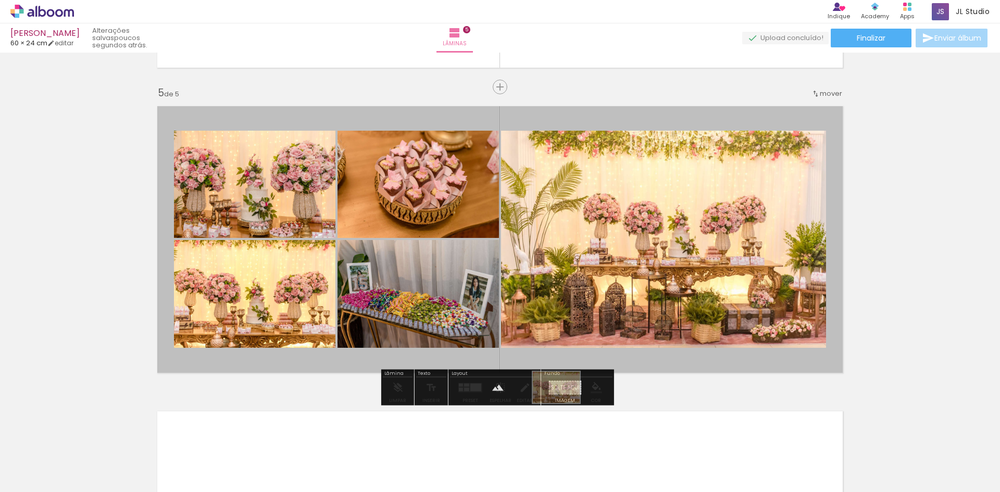
drag, startPoint x: 679, startPoint y: 466, endPoint x: 564, endPoint y: 403, distance: 130.5
click at [564, 403] on quentale-workspace at bounding box center [500, 246] width 1000 height 492
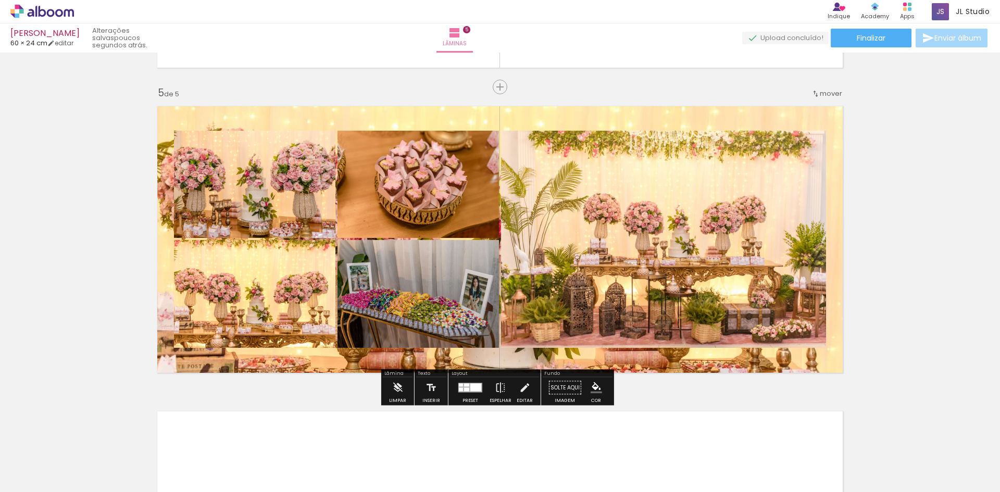
click at [828, 362] on quentale-layouter at bounding box center [500, 239] width 698 height 279
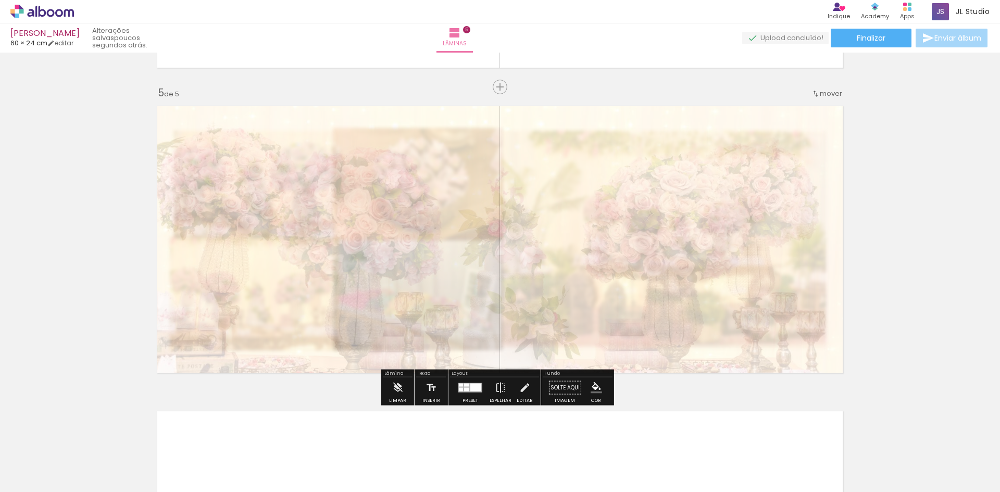
drag, startPoint x: 298, startPoint y: 127, endPoint x: 267, endPoint y: 124, distance: 31.9
type paper-slider "20"
click at [269, 124] on div at bounding box center [272, 126] width 6 height 6
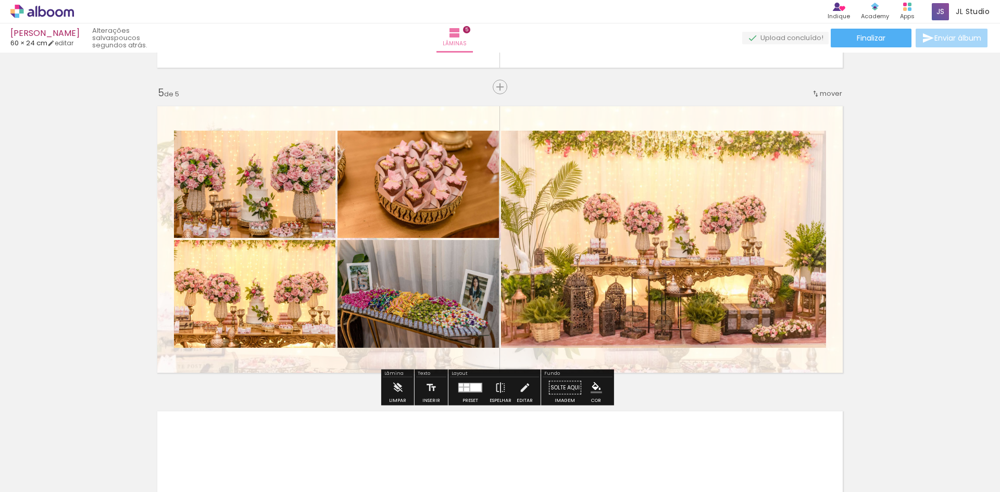
click at [608, 361] on quentale-layouter at bounding box center [500, 239] width 698 height 279
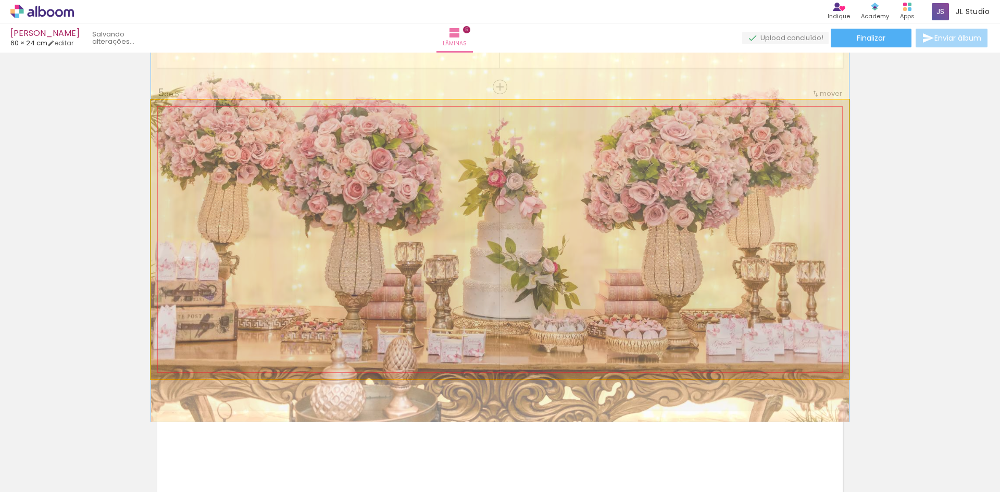
drag, startPoint x: 625, startPoint y: 344, endPoint x: 618, endPoint y: 294, distance: 50.5
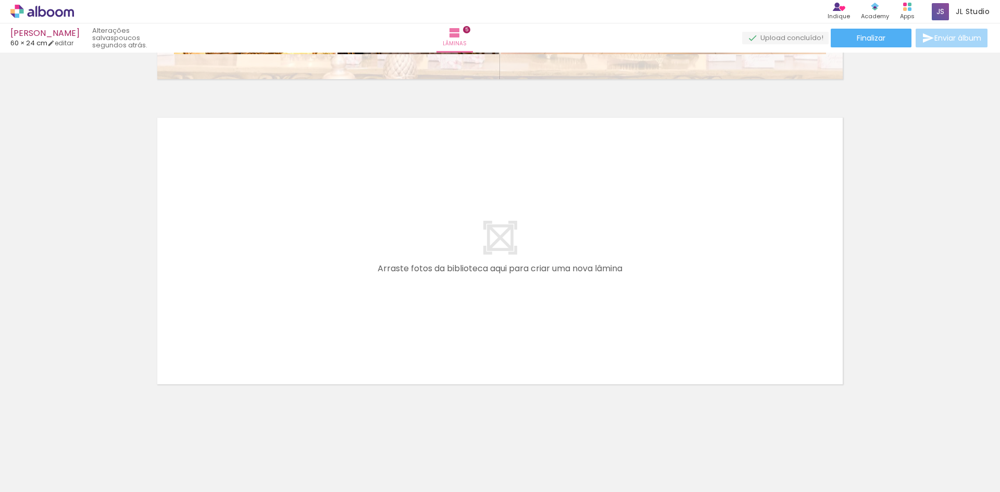
scroll to position [0, 747]
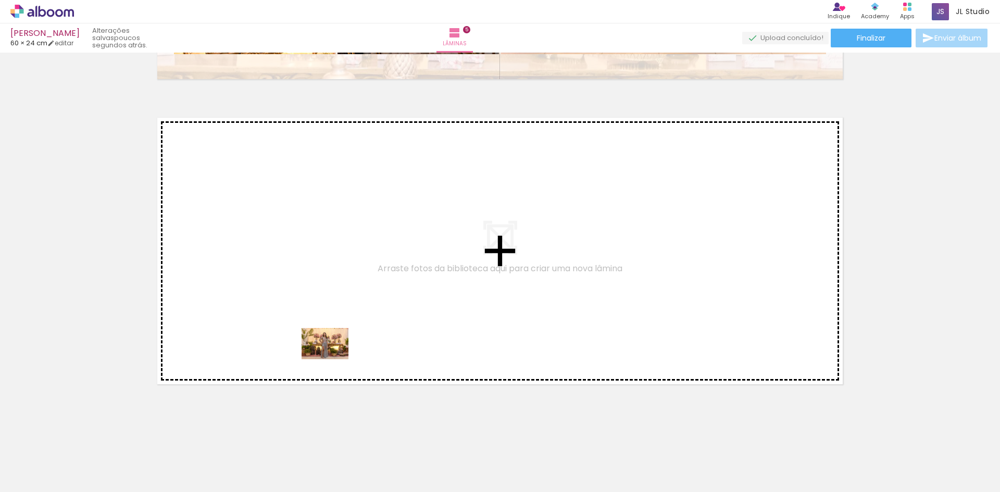
drag, startPoint x: 352, startPoint y: 455, endPoint x: 333, endPoint y: 359, distance: 97.7
click at [333, 359] on quentale-workspace at bounding box center [500, 246] width 1000 height 492
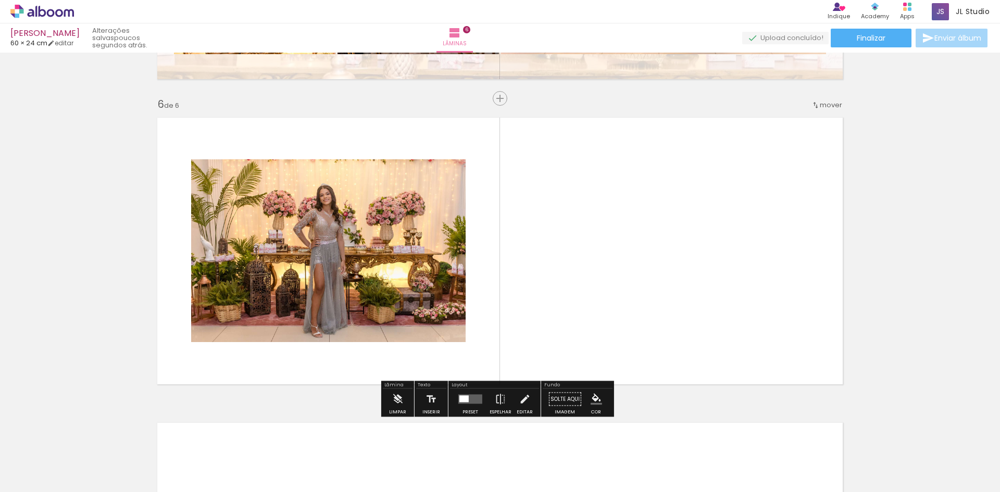
scroll to position [1509, 0]
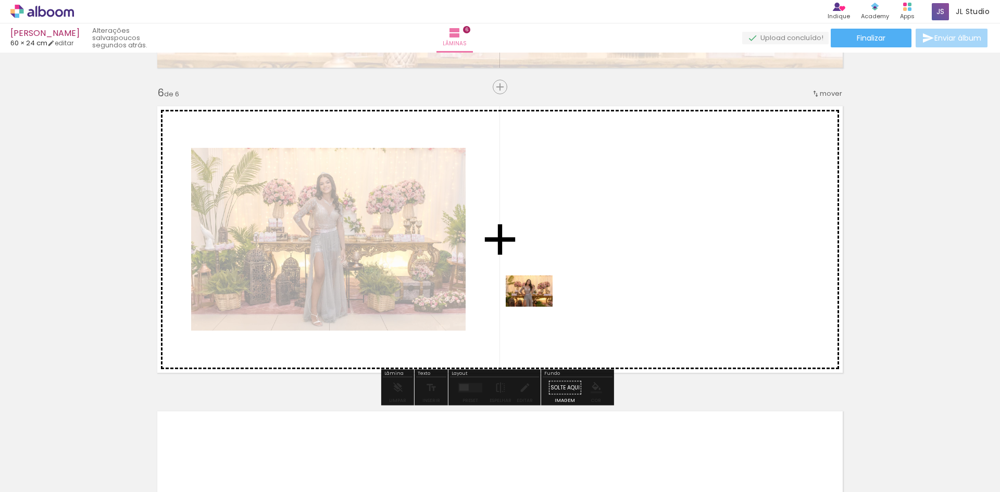
drag, startPoint x: 416, startPoint y: 467, endPoint x: 537, endPoint y: 307, distance: 200.7
click at [537, 307] on quentale-workspace at bounding box center [500, 246] width 1000 height 492
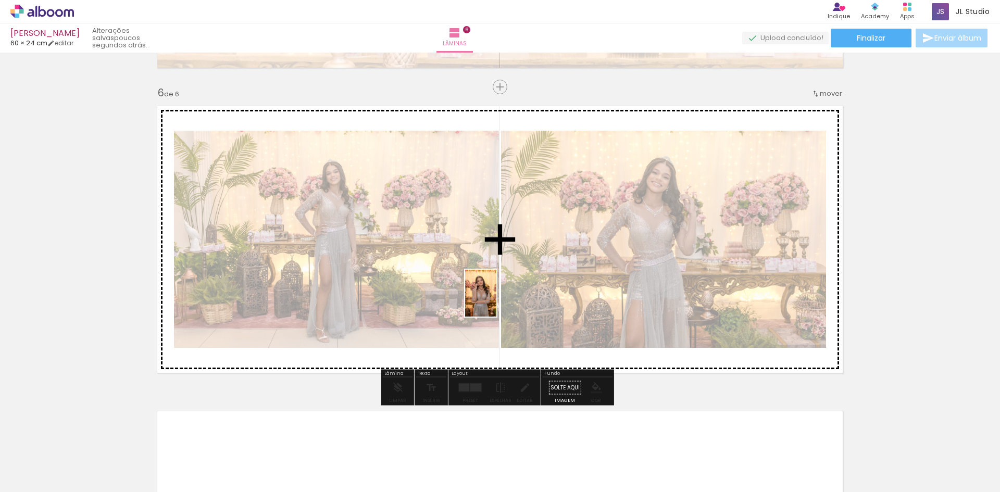
drag, startPoint x: 471, startPoint y: 464, endPoint x: 496, endPoint y: 301, distance: 165.0
click at [496, 301] on quentale-workspace at bounding box center [500, 246] width 1000 height 492
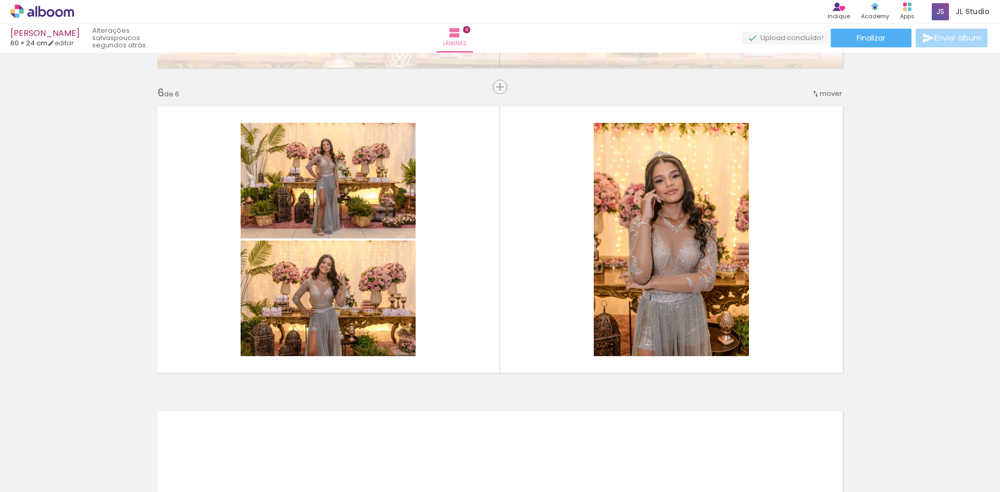
scroll to position [0, 765]
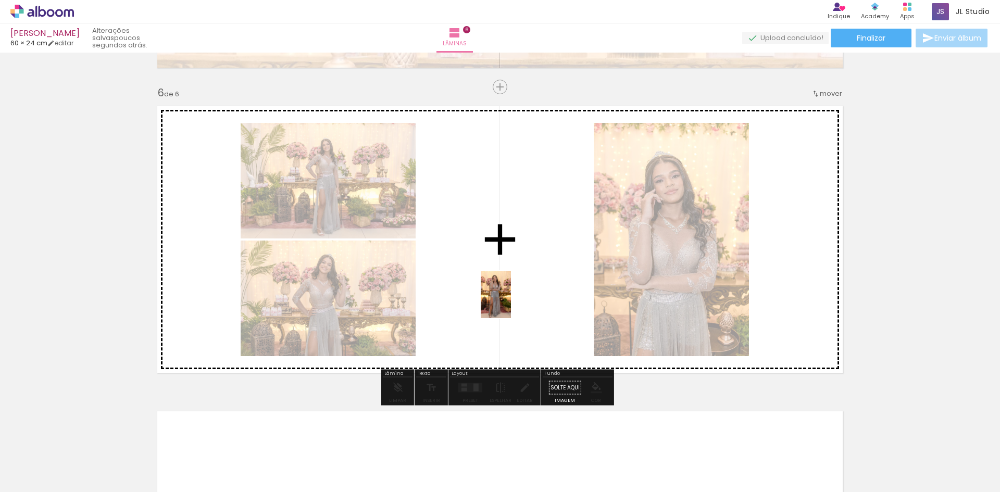
drag, startPoint x: 499, startPoint y: 463, endPoint x: 512, endPoint y: 303, distance: 160.4
click at [512, 303] on quentale-workspace at bounding box center [500, 246] width 1000 height 492
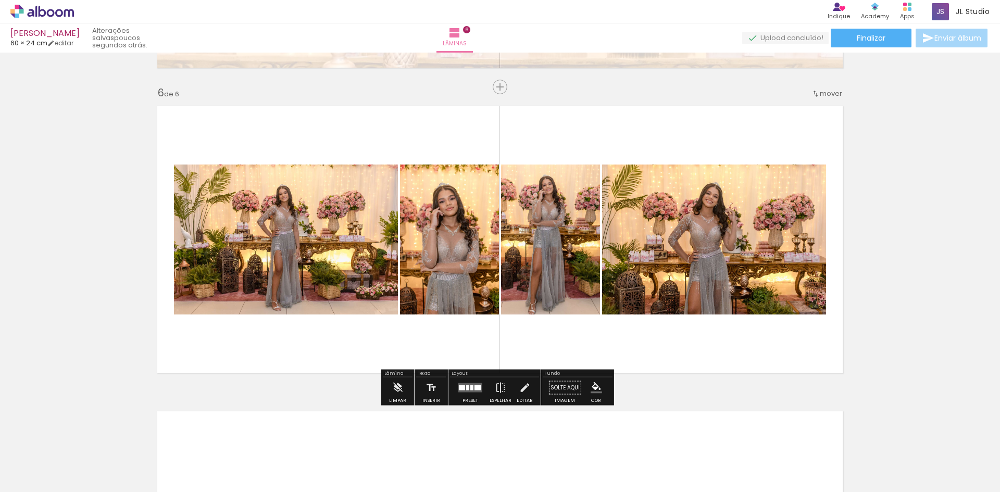
click at [470, 390] on div at bounding box center [471, 387] width 3 height 5
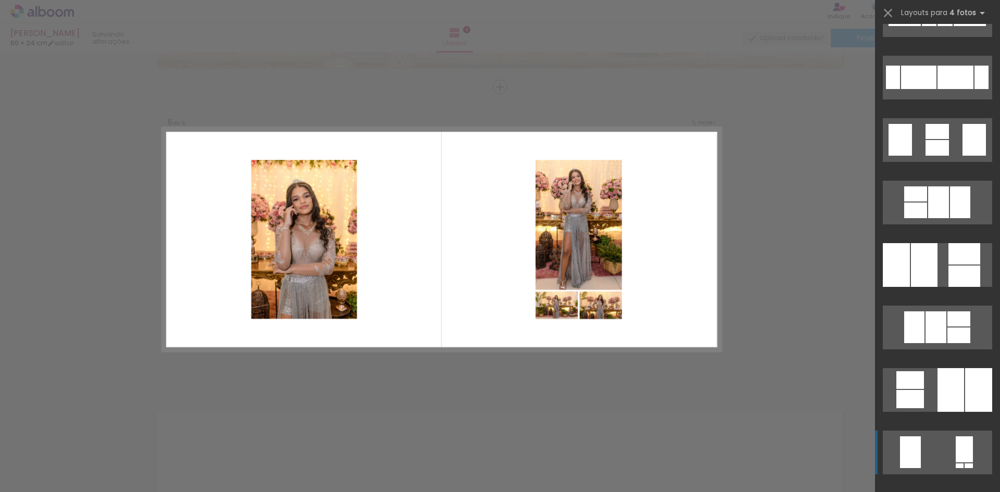
scroll to position [365, 0]
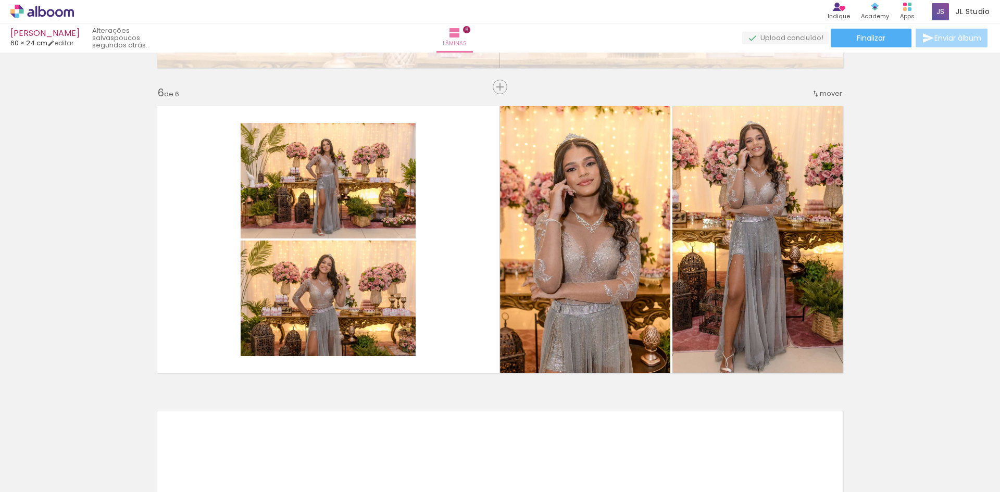
scroll to position [0, 273]
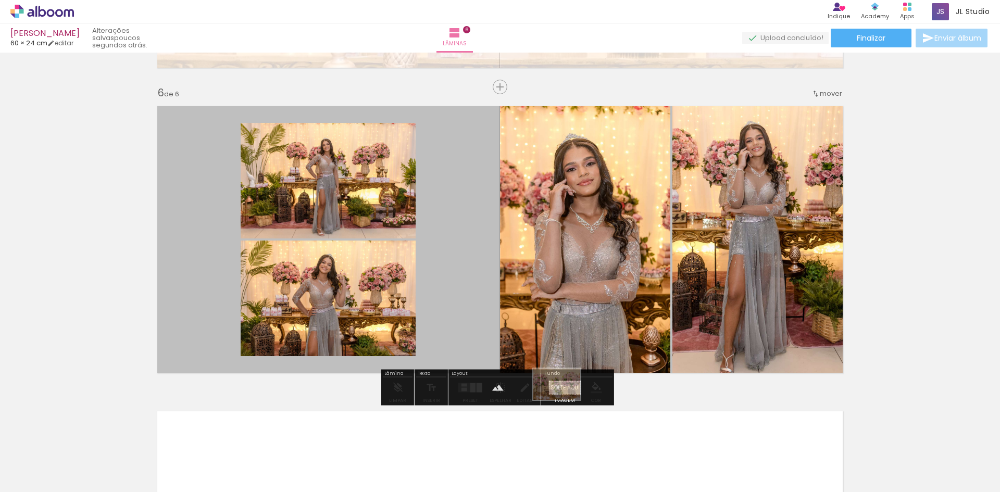
drag, startPoint x: 473, startPoint y: 465, endPoint x: 565, endPoint y: 400, distance: 111.7
click at [565, 400] on quentale-workspace at bounding box center [500, 246] width 1000 height 492
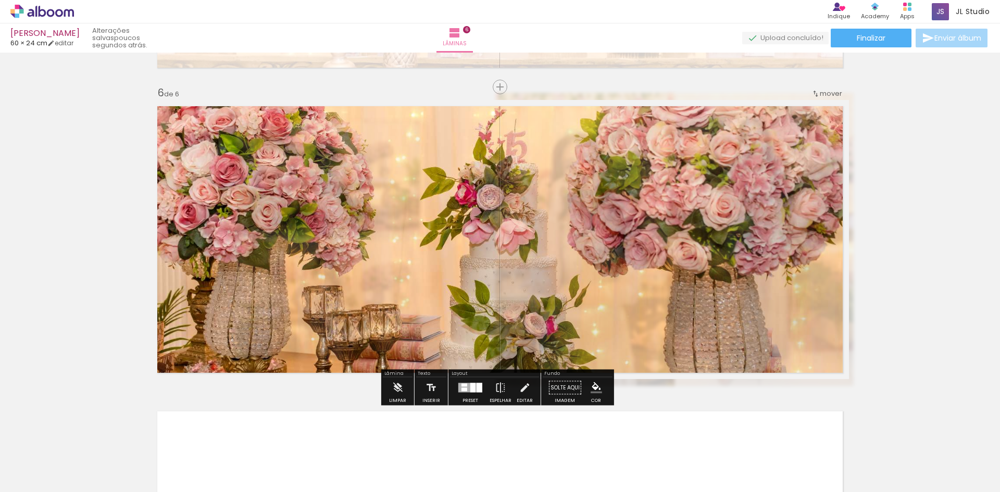
scroll to position [0, 273]
click at [303, 129] on div at bounding box center [304, 126] width 17 height 17
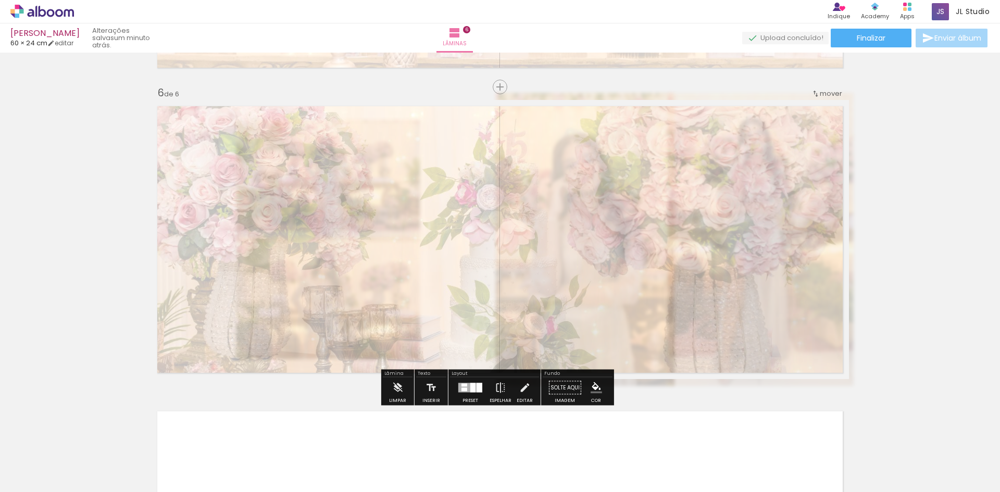
drag, startPoint x: 303, startPoint y: 128, endPoint x: 272, endPoint y: 132, distance: 31.0
type paper-slider "25"
click at [272, 132] on div at bounding box center [274, 126] width 17 height 17
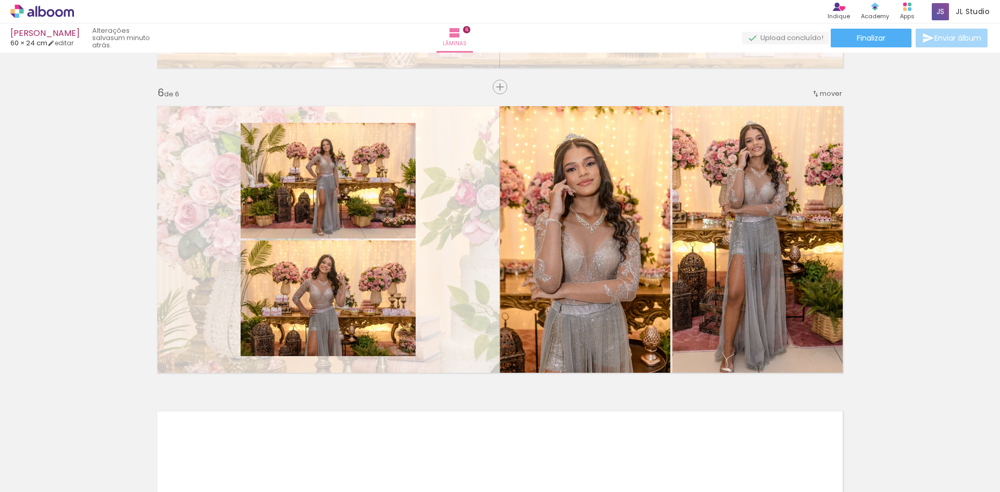
scroll to position [0, 873]
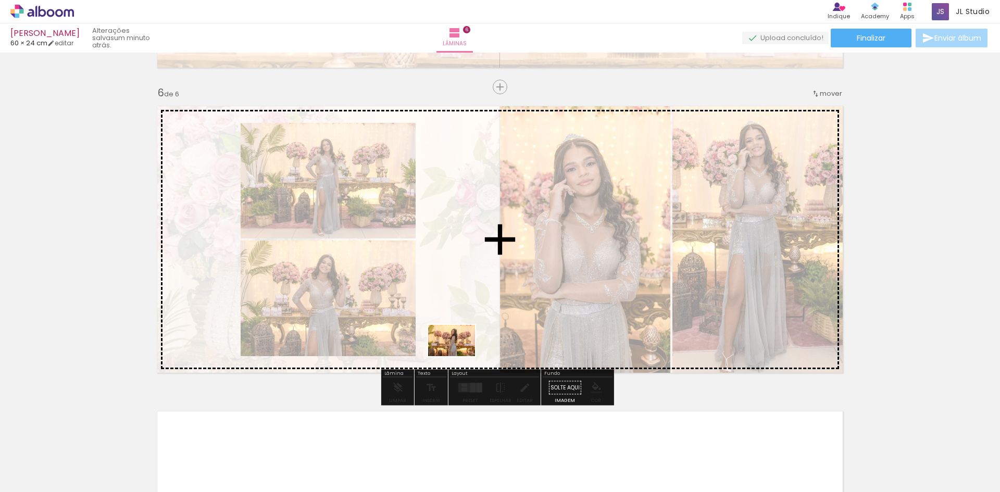
drag, startPoint x: 455, startPoint y: 464, endPoint x: 459, endPoint y: 355, distance: 109.5
click at [459, 355] on quentale-workspace at bounding box center [500, 246] width 1000 height 492
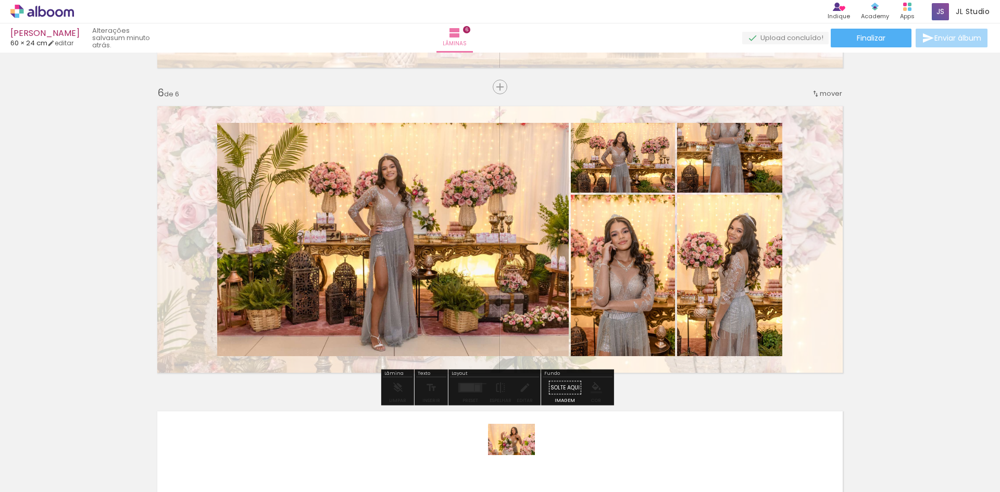
click at [519, 455] on div at bounding box center [515, 457] width 52 height 34
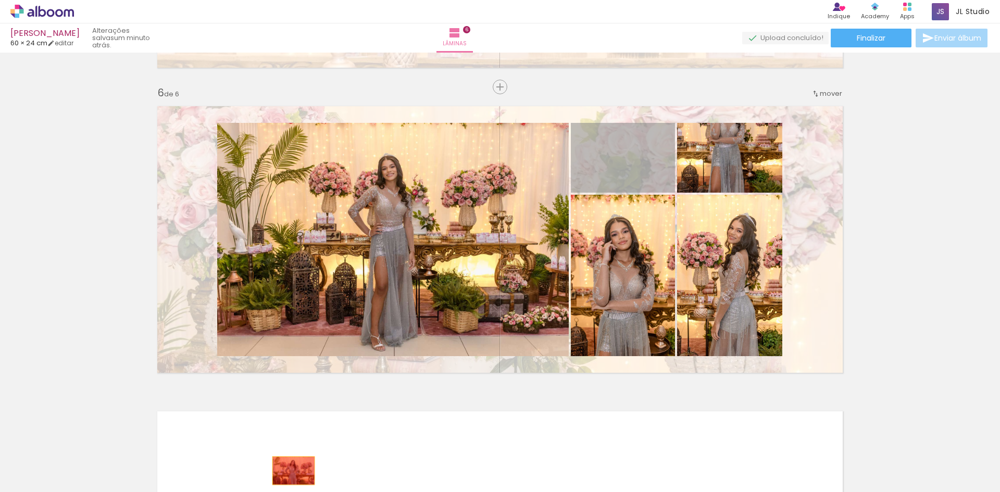
drag, startPoint x: 613, startPoint y: 165, endPoint x: 290, endPoint y: 471, distance: 444.7
click at [290, 471] on quentale-workspace at bounding box center [500, 246] width 1000 height 492
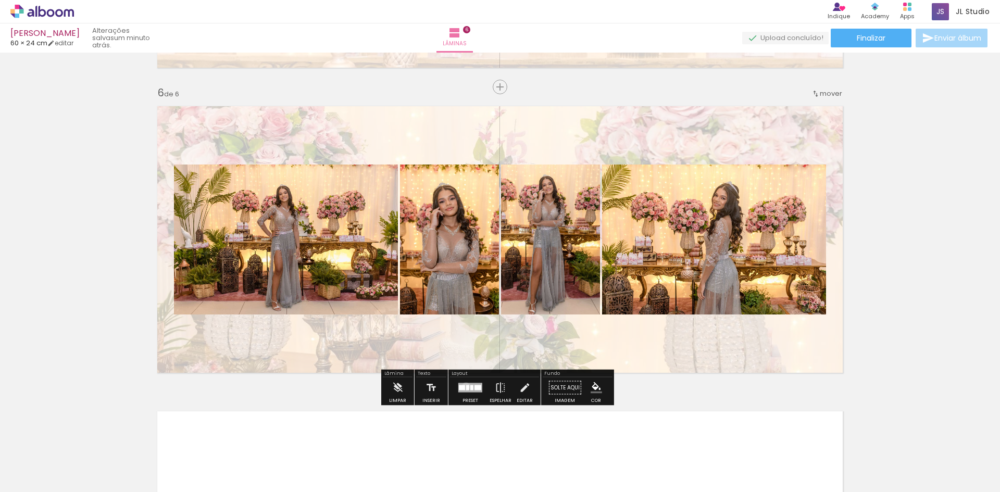
click at [466, 386] on div at bounding box center [467, 387] width 3 height 5
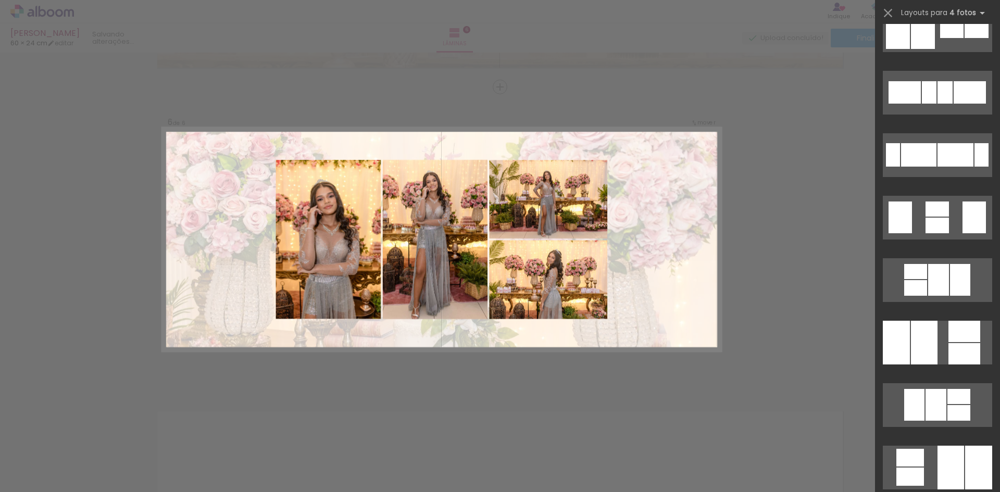
scroll to position [365, 0]
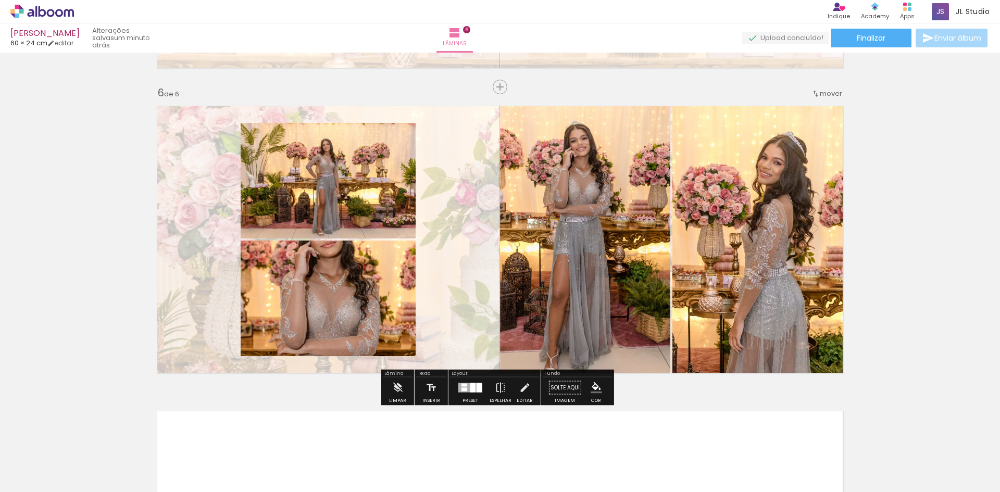
click at [470, 391] on div at bounding box center [472, 387] width 5 height 9
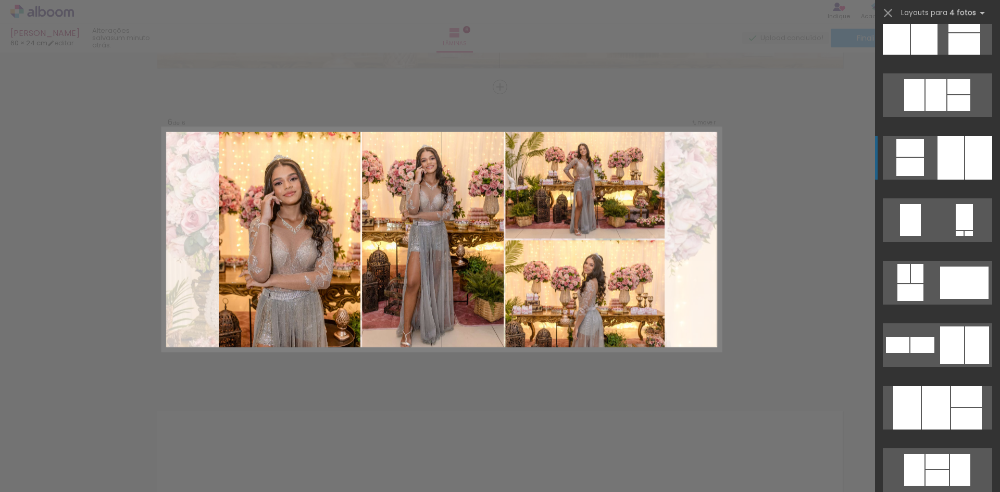
scroll to position [531, 0]
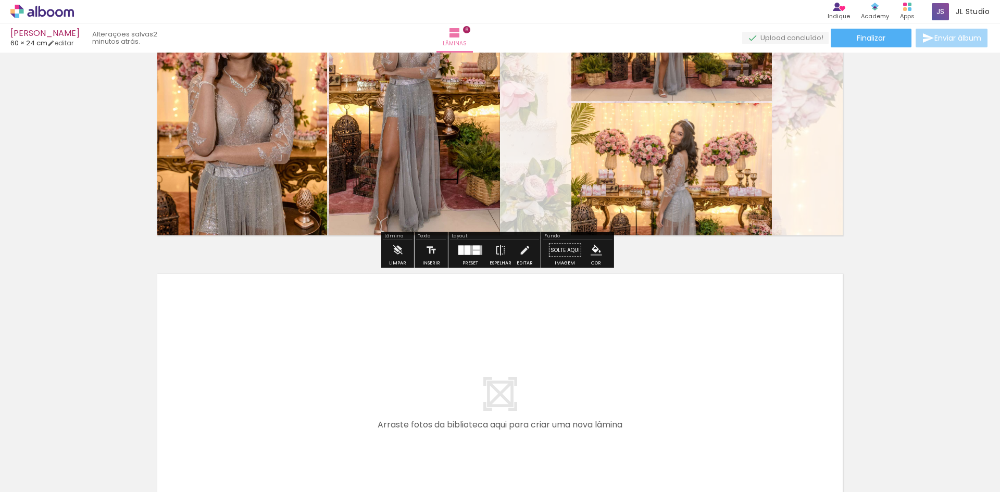
scroll to position [1803, 0]
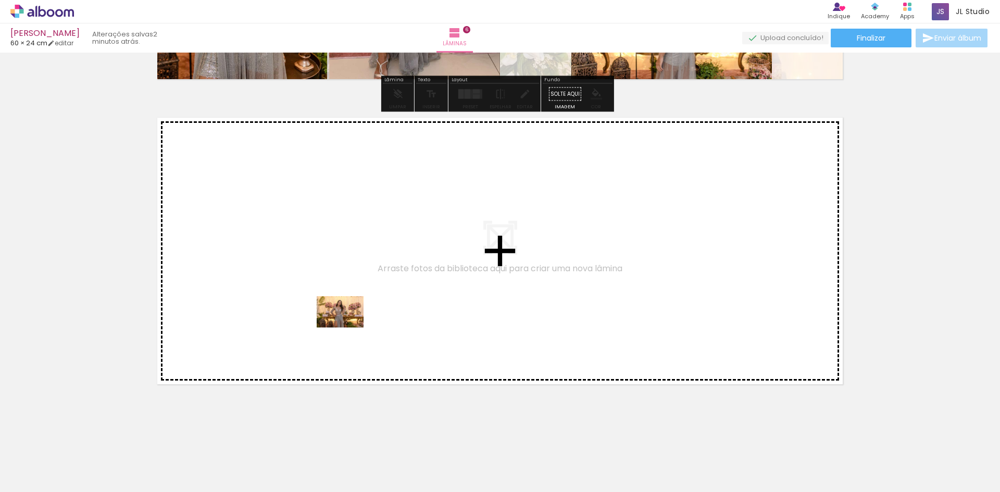
drag, startPoint x: 298, startPoint y: 463, endPoint x: 348, endPoint y: 328, distance: 143.7
click at [348, 328] on quentale-workspace at bounding box center [500, 246] width 1000 height 492
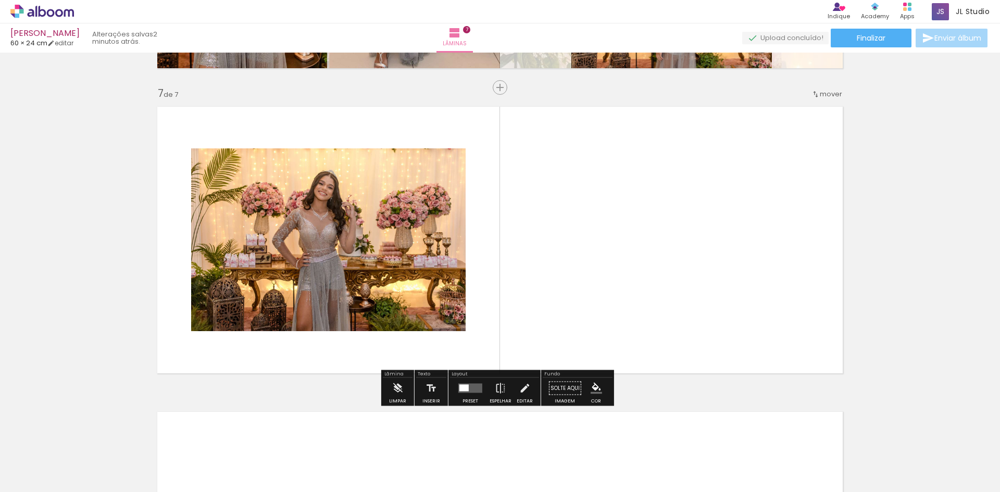
scroll to position [1814, 0]
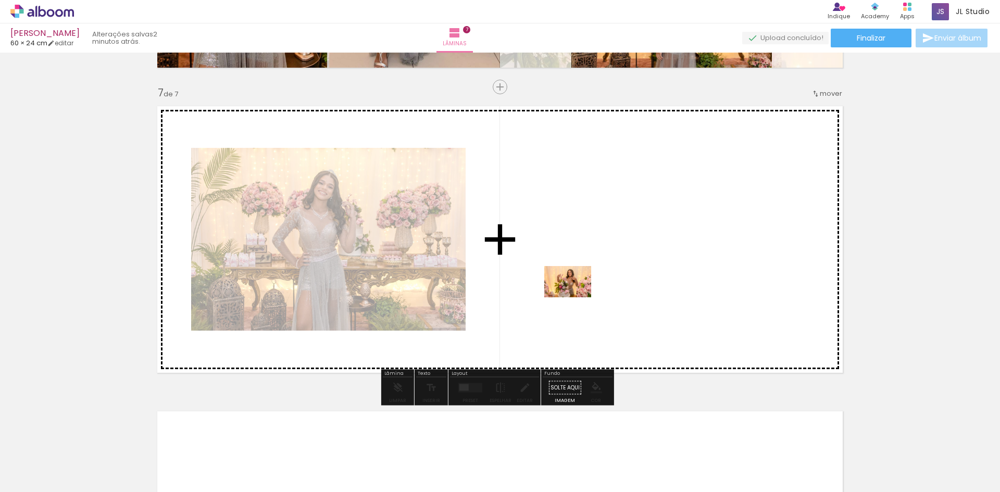
drag, startPoint x: 509, startPoint y: 463, endPoint x: 576, endPoint y: 297, distance: 177.9
click at [576, 297] on quentale-workspace at bounding box center [500, 246] width 1000 height 492
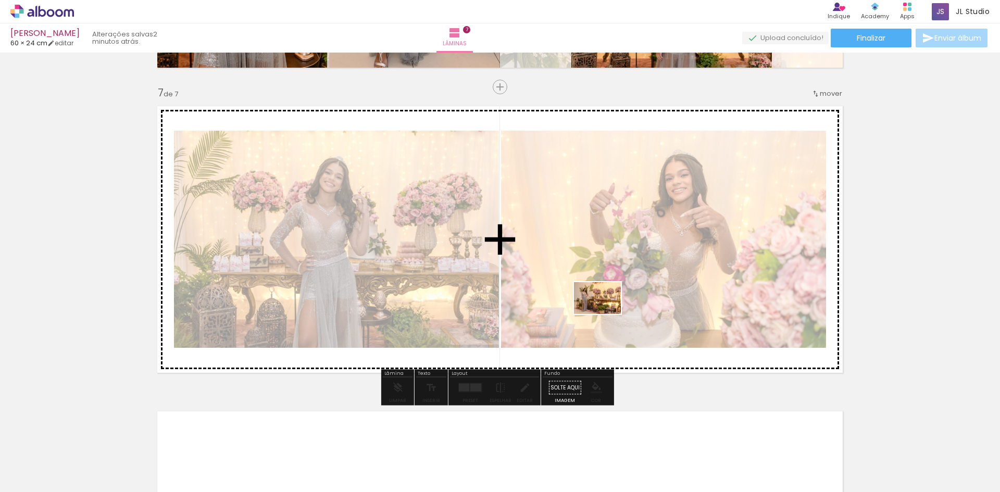
drag, startPoint x: 573, startPoint y: 470, endPoint x: 605, endPoint y: 314, distance: 159.4
click at [605, 314] on quentale-workspace at bounding box center [500, 246] width 1000 height 492
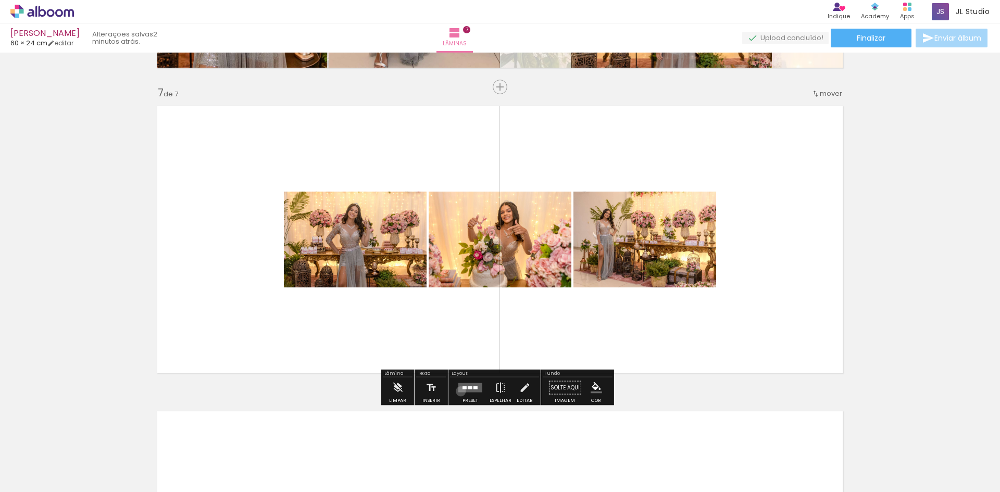
click at [458, 391] on quentale-layouter at bounding box center [470, 387] width 24 height 9
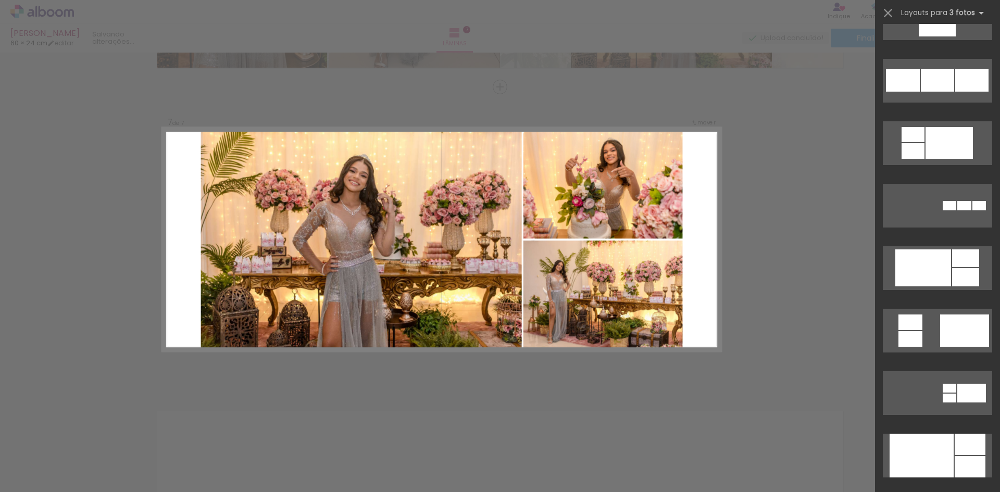
scroll to position [1042, 0]
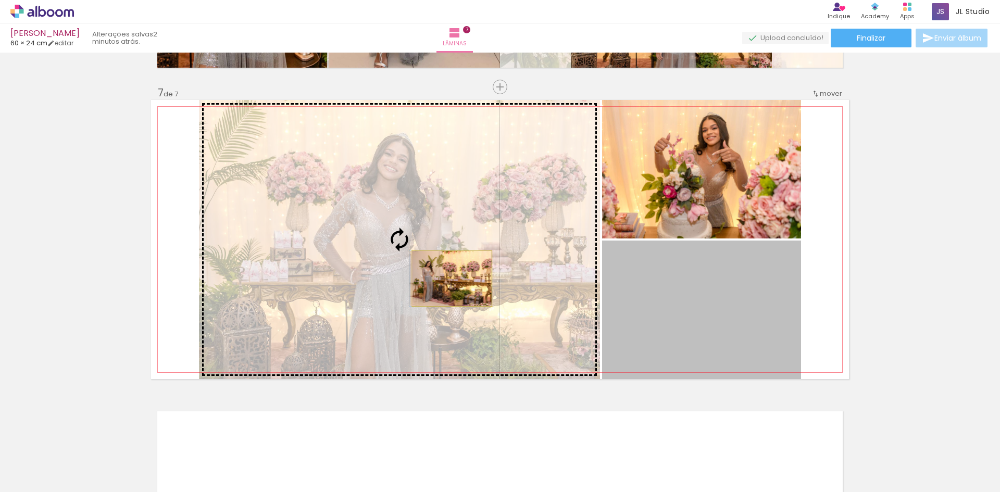
drag, startPoint x: 683, startPoint y: 316, endPoint x: 448, endPoint y: 279, distance: 237.8
click at [0, 0] on slot at bounding box center [0, 0] width 0 height 0
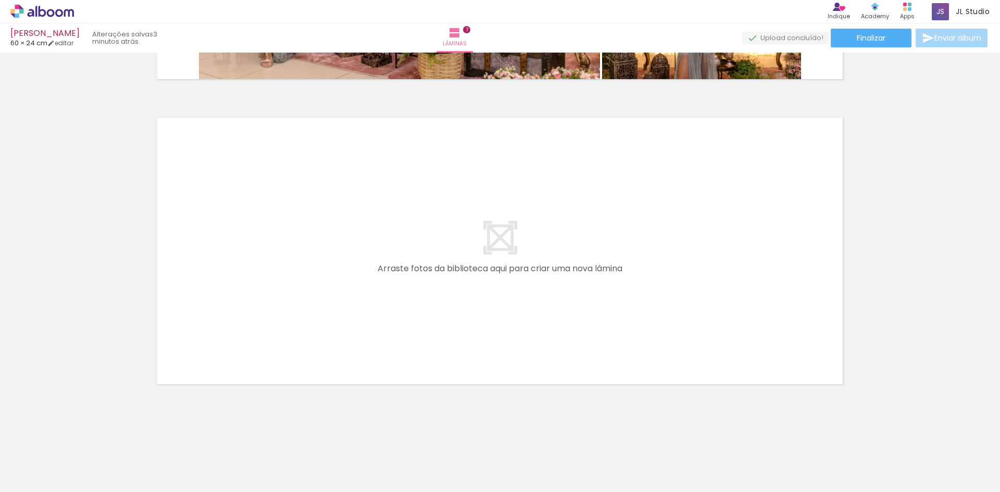
scroll to position [0, 2530]
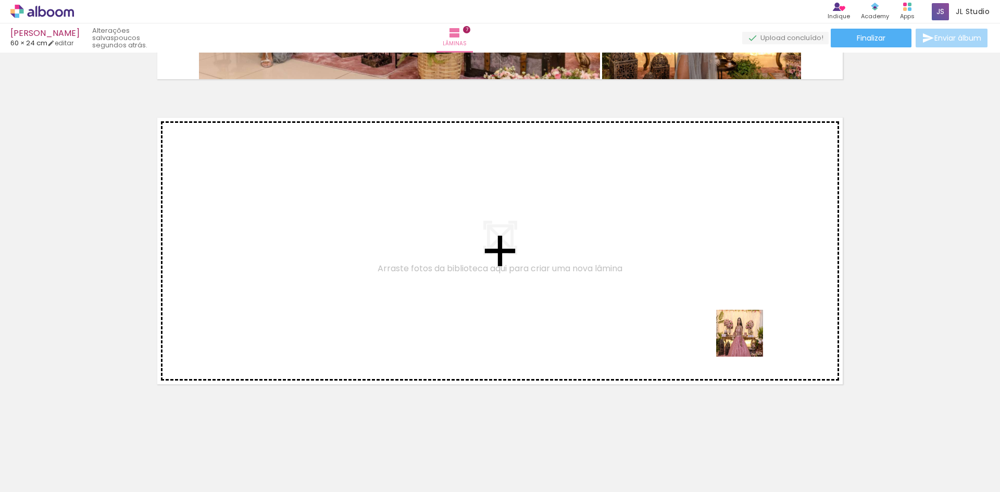
drag, startPoint x: 849, startPoint y: 466, endPoint x: 742, endPoint y: 331, distance: 172.0
click at [742, 331] on quentale-workspace at bounding box center [500, 246] width 1000 height 492
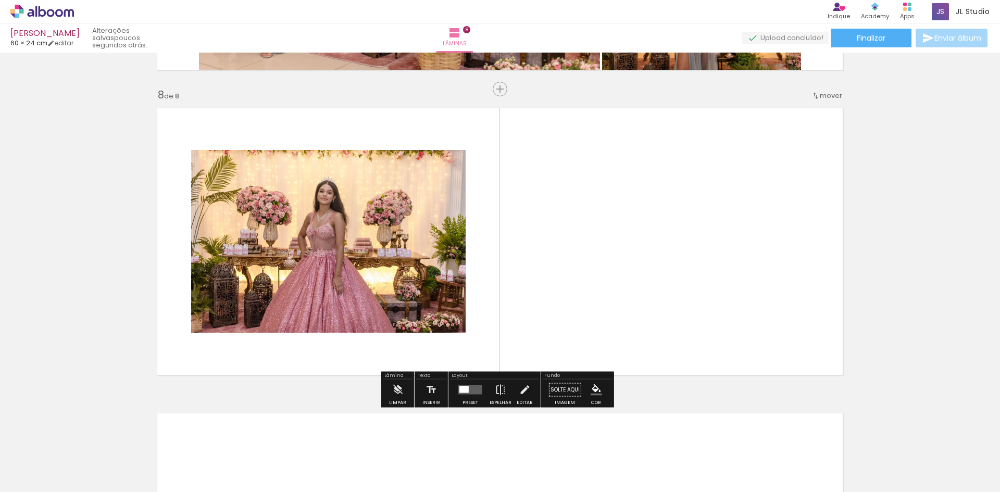
scroll to position [2119, 0]
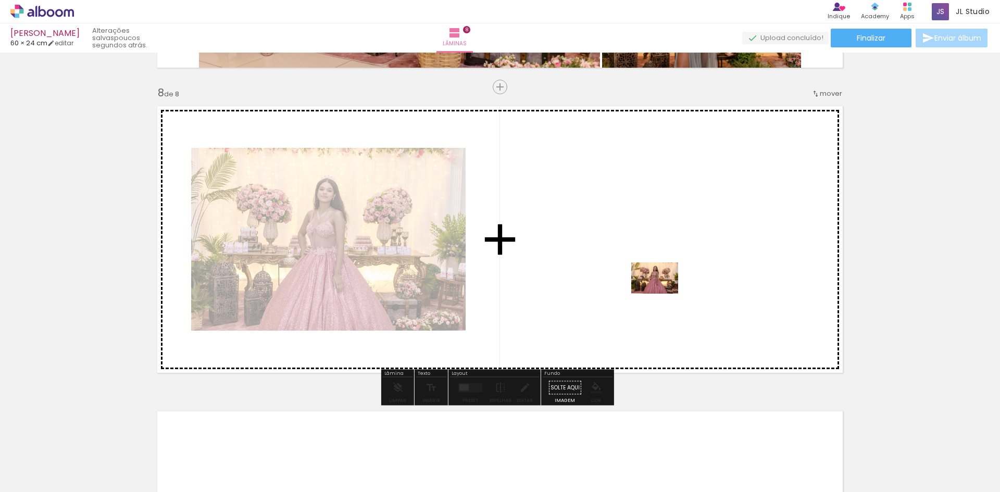
drag, startPoint x: 893, startPoint y: 468, endPoint x: 663, endPoint y: 294, distance: 289.0
click at [663, 294] on quentale-workspace at bounding box center [500, 246] width 1000 height 492
